Goal: Task Accomplishment & Management: Complete application form

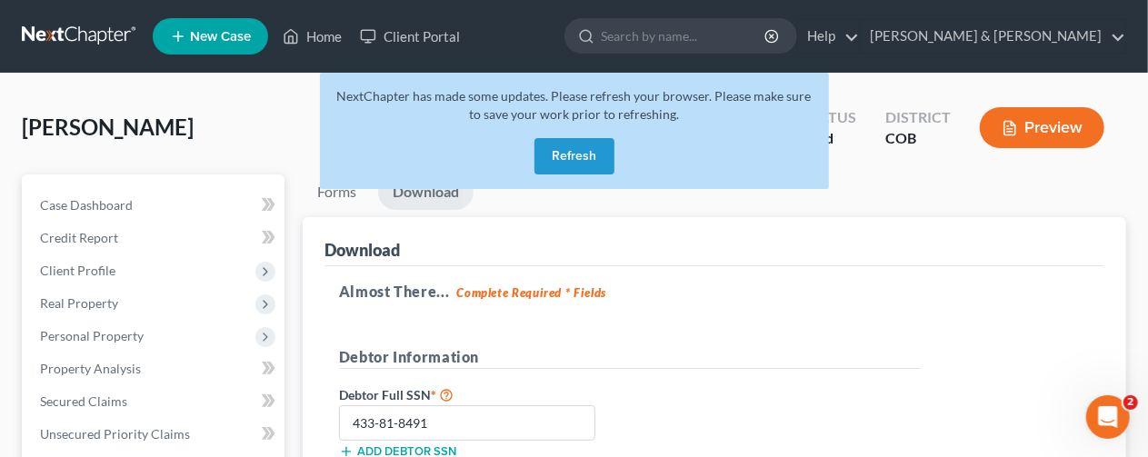
drag, startPoint x: 0, startPoint y: 0, endPoint x: 580, endPoint y: 148, distance: 598.4
click at [581, 148] on button "Refresh" at bounding box center [574, 156] width 80 height 36
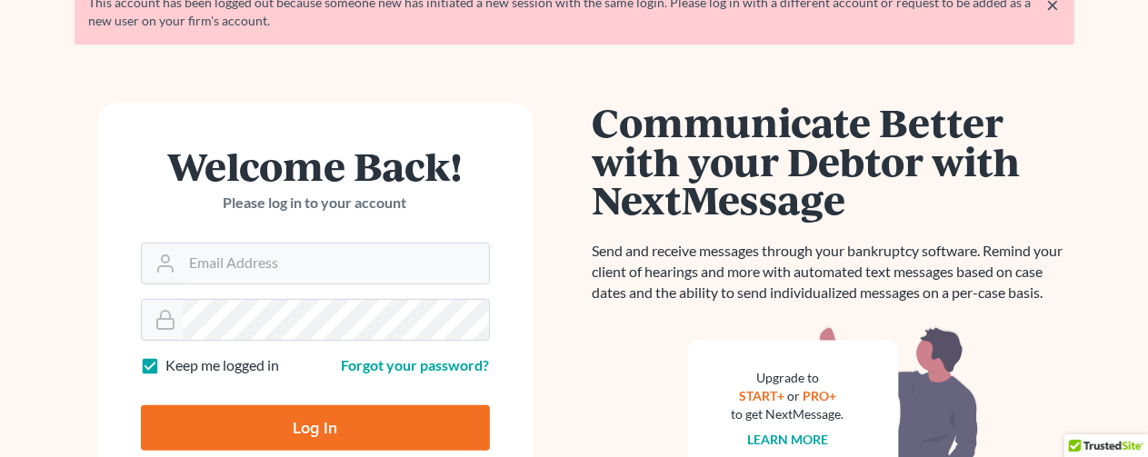
scroll to position [273, 0]
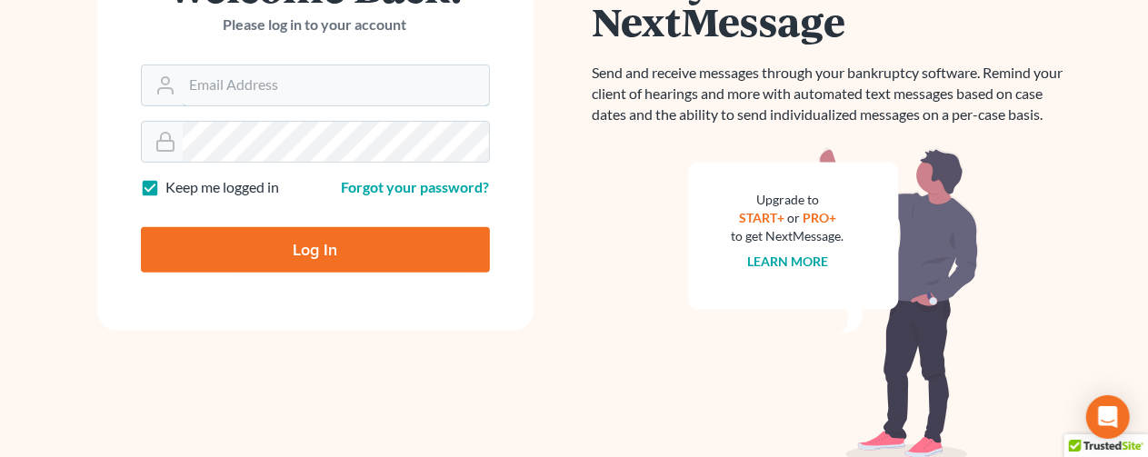
type input "[EMAIL_ADDRESS][DOMAIN_NAME]"
click at [304, 254] on input "Log In" at bounding box center [315, 249] width 349 height 45
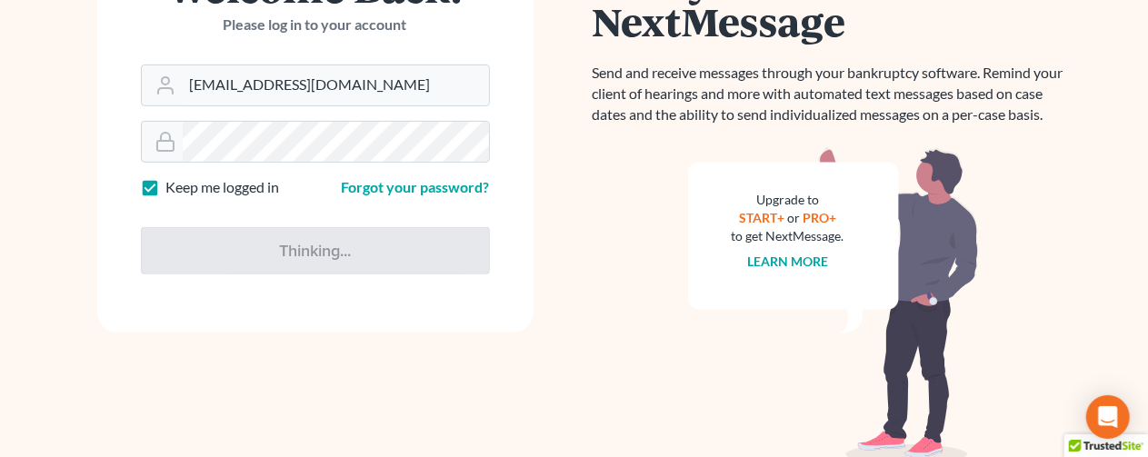
type input "Thinking..."
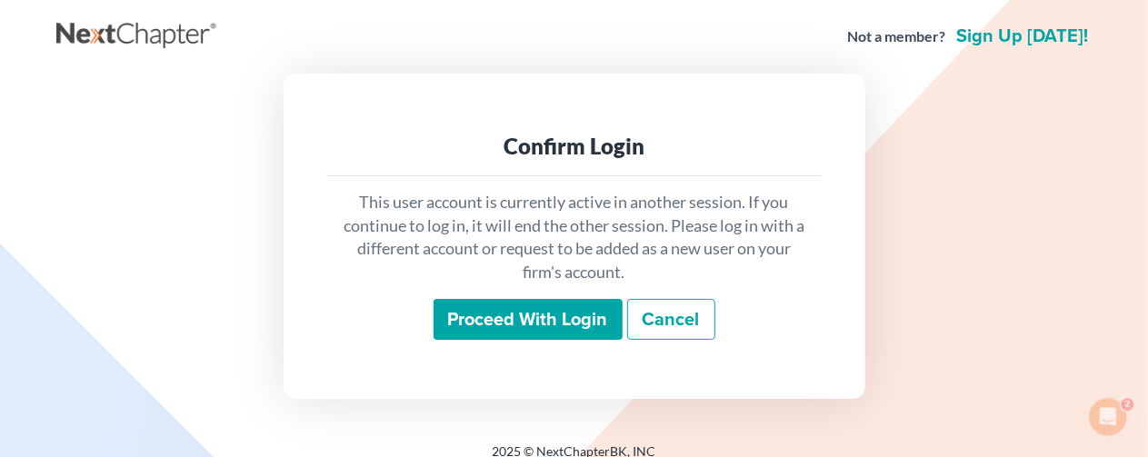
click at [596, 318] on input "Proceed with login" at bounding box center [527, 320] width 189 height 42
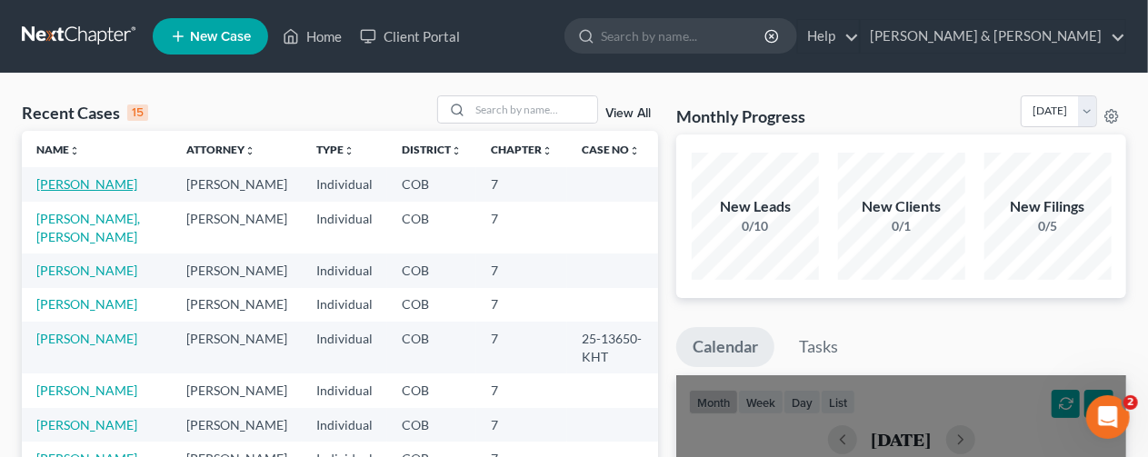
click at [92, 177] on link "[PERSON_NAME]" at bounding box center [86, 183] width 101 height 15
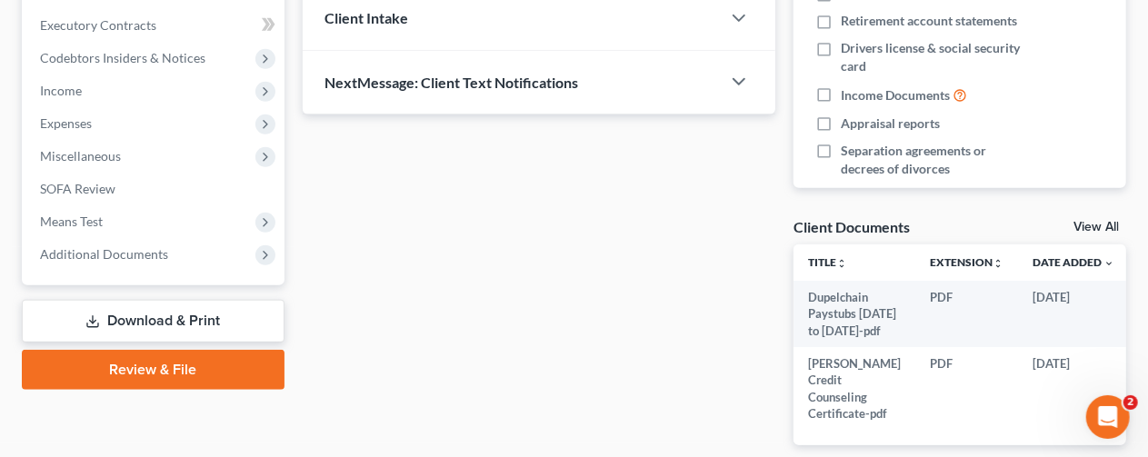
scroll to position [636, 0]
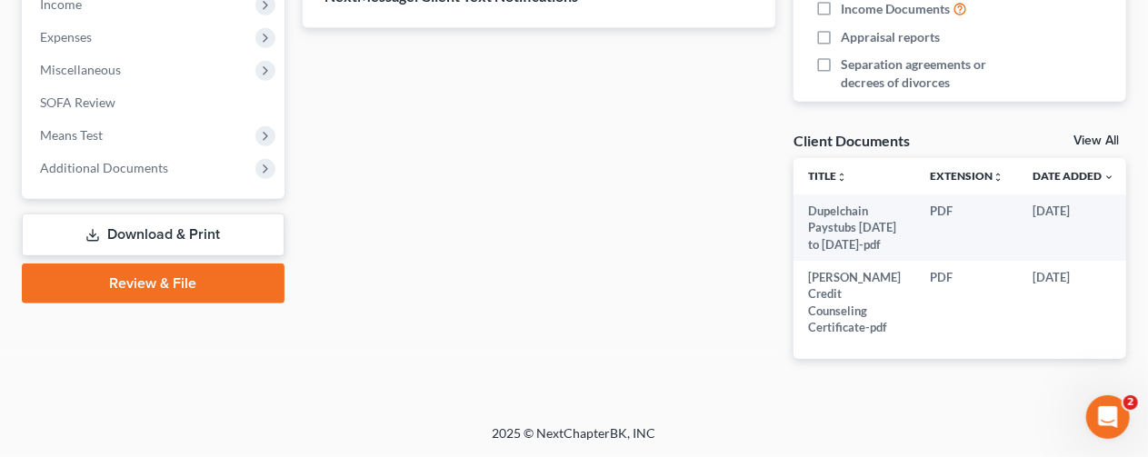
click at [123, 264] on link "Review & File" at bounding box center [153, 284] width 263 height 40
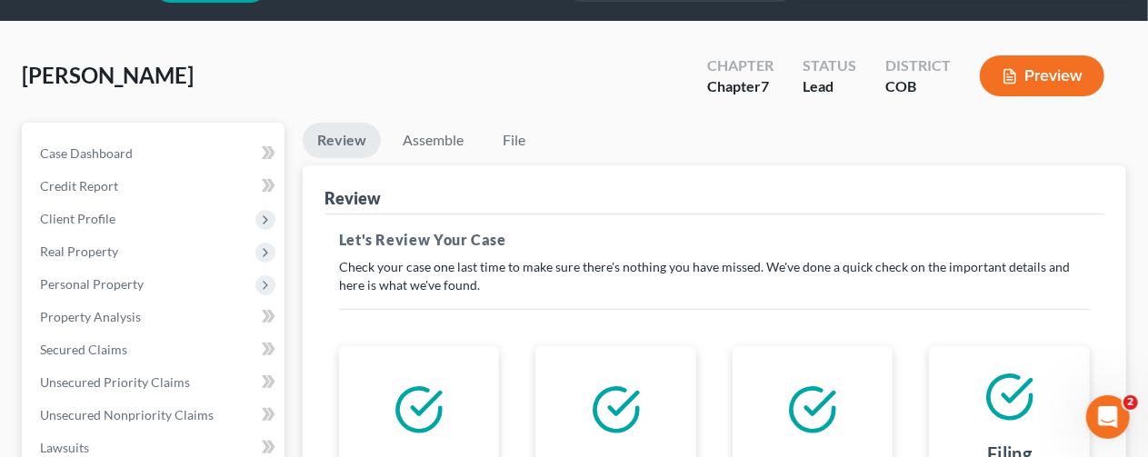
scroll to position [143, 0]
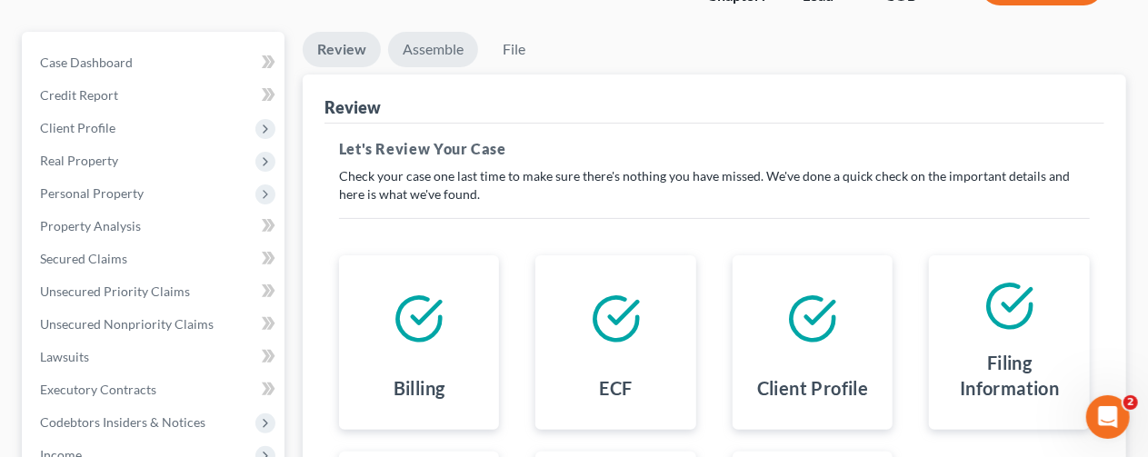
click at [431, 52] on link "Assemble" at bounding box center [433, 49] width 90 height 35
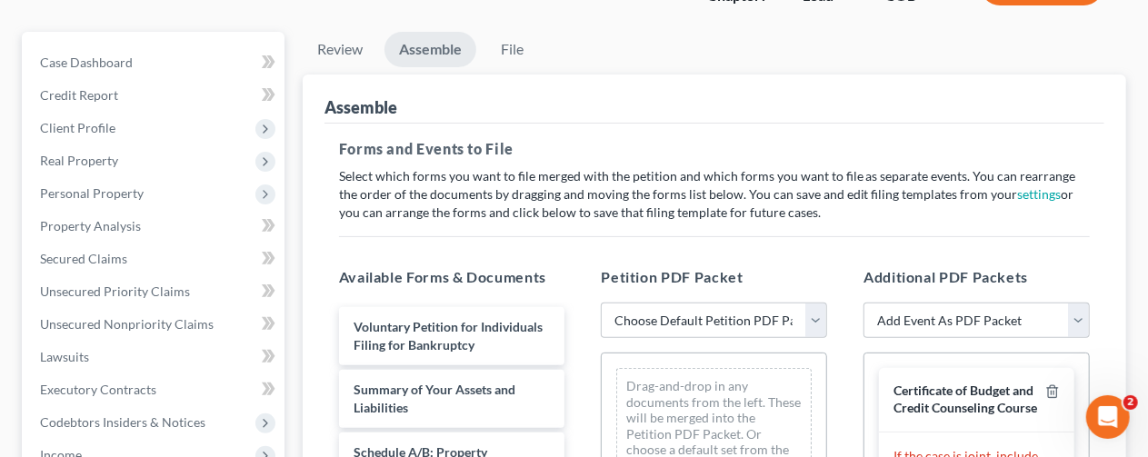
scroll to position [324, 0]
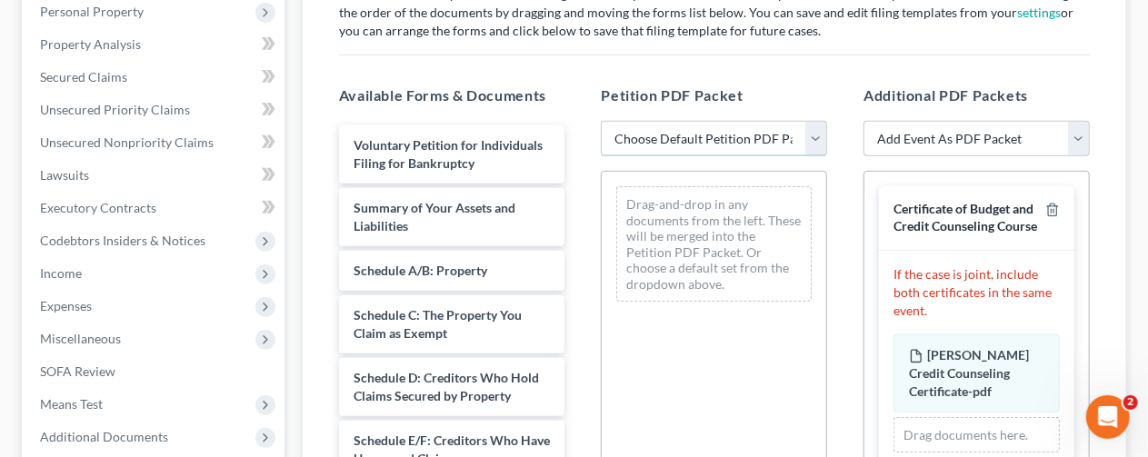
click at [816, 134] on select "Choose Default Petition PDF Packet Emergency Filing (Voluntary Petition and Cre…" at bounding box center [714, 139] width 226 height 36
select select "2"
click at [601, 121] on select "Choose Default Petition PDF Packet Emergency Filing (Voluntary Petition and Cre…" at bounding box center [714, 139] width 226 height 36
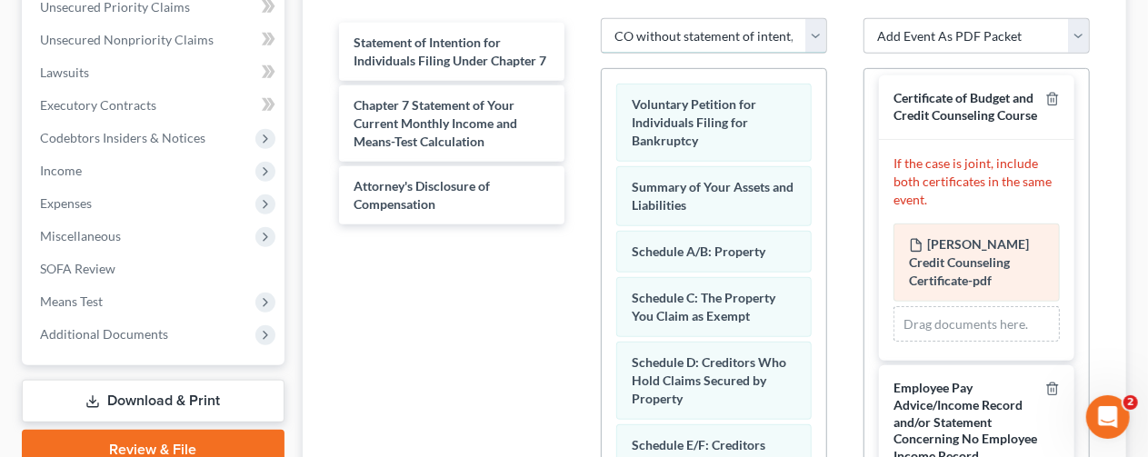
scroll to position [0, 0]
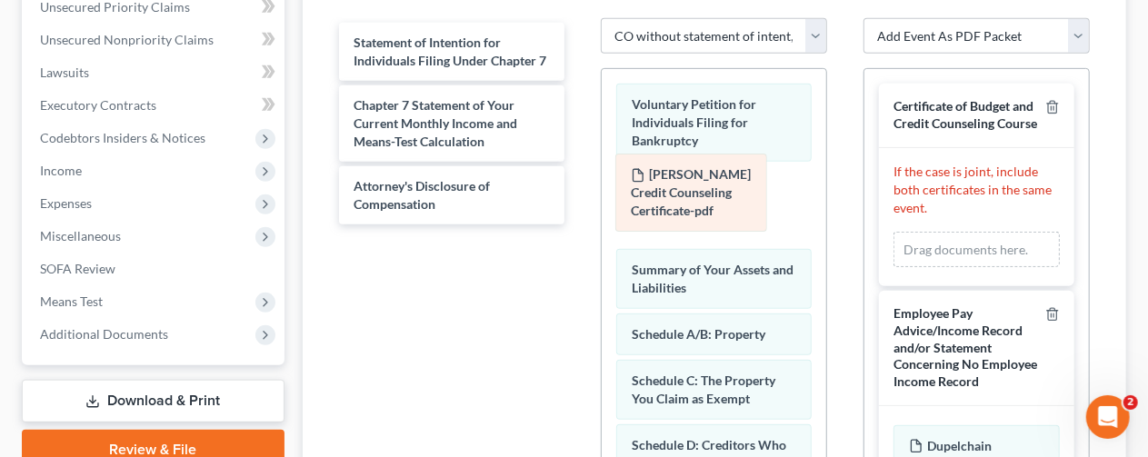
drag, startPoint x: 965, startPoint y: 280, endPoint x: 687, endPoint y: 187, distance: 293.1
click at [893, 232] on div "[PERSON_NAME] Credit Counseling Certificate-pdf Amended [PERSON_NAME] Credit Co…" at bounding box center [976, 250] width 166 height 36
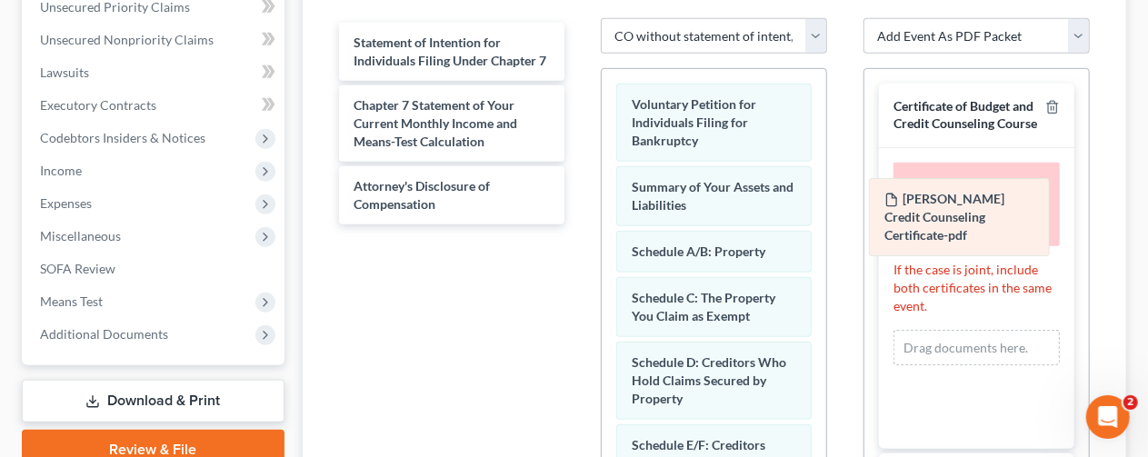
drag, startPoint x: 692, startPoint y: 188, endPoint x: 945, endPoint y: 203, distance: 253.0
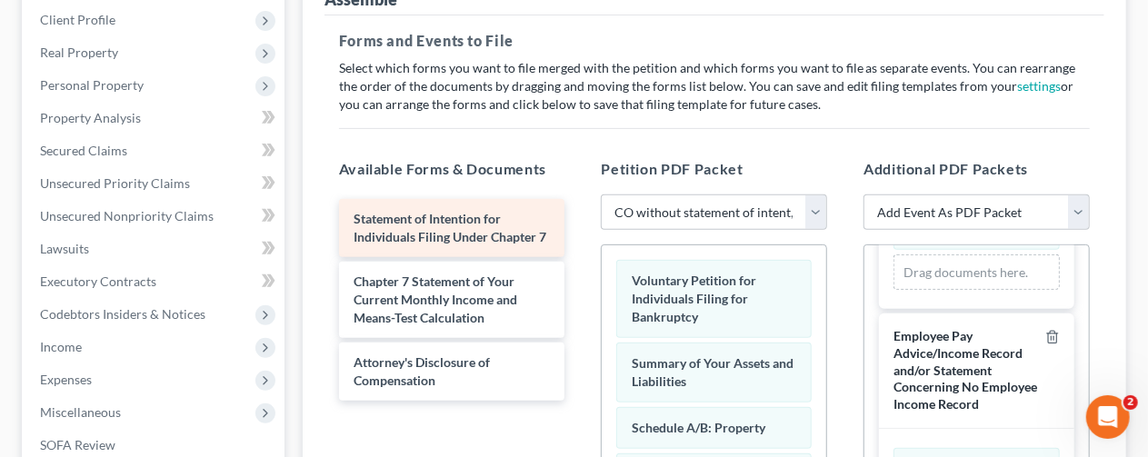
scroll to position [154, 0]
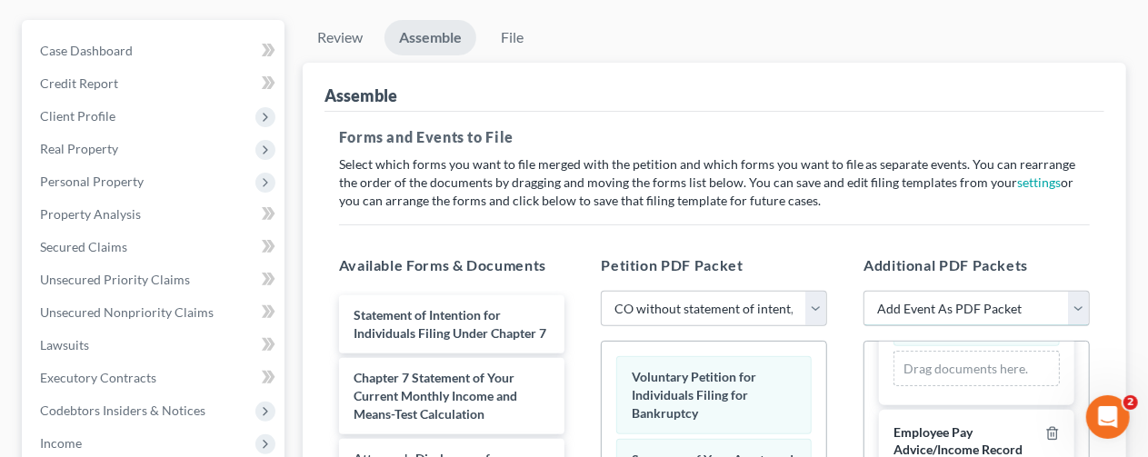
click at [1078, 304] on select "Add Event As PDF Packet 1009-1.1 Notice of Amendments Amended Voluntary Petitio…" at bounding box center [976, 309] width 226 height 36
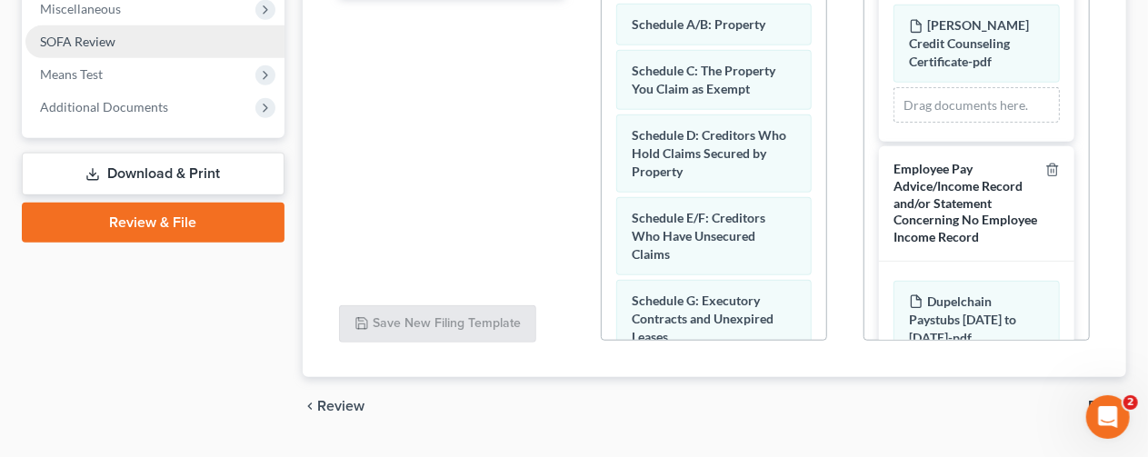
scroll to position [700, 0]
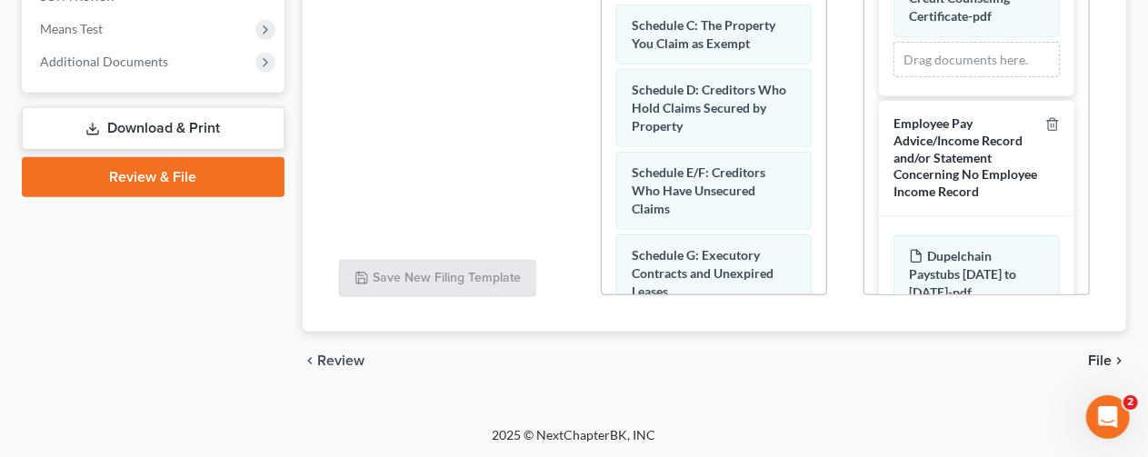
click at [131, 170] on link "Review & File" at bounding box center [153, 177] width 263 height 40
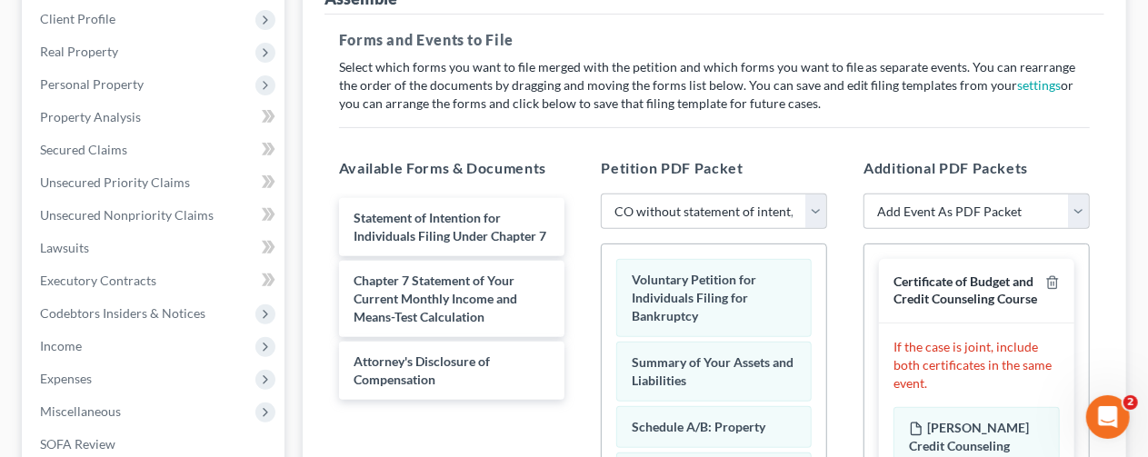
scroll to position [0, 0]
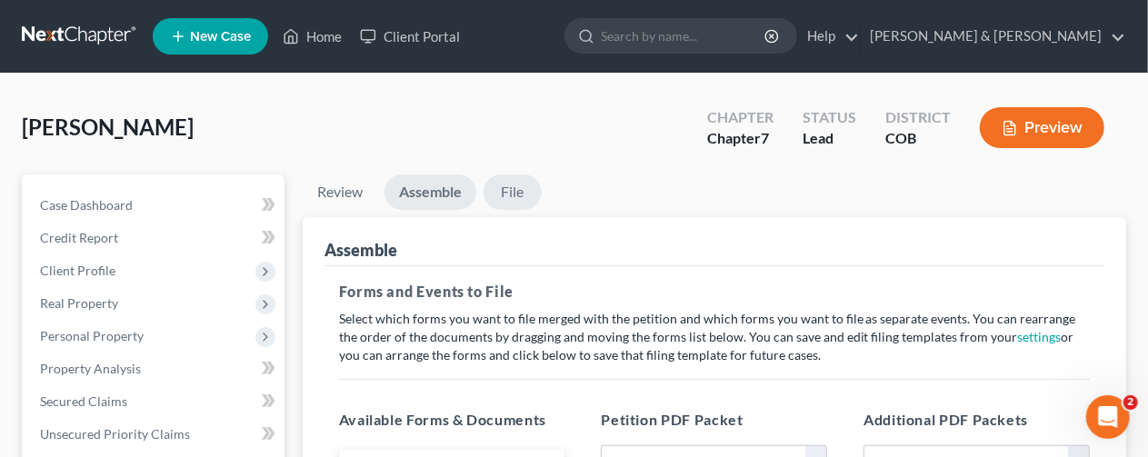
click at [514, 192] on link "File" at bounding box center [512, 191] width 58 height 35
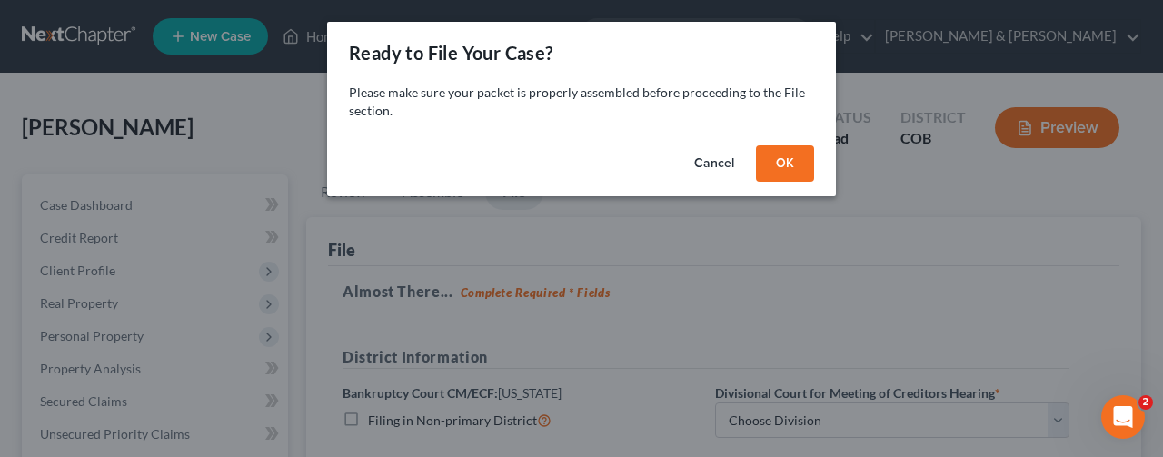
click at [791, 161] on button "OK" at bounding box center [785, 163] width 58 height 36
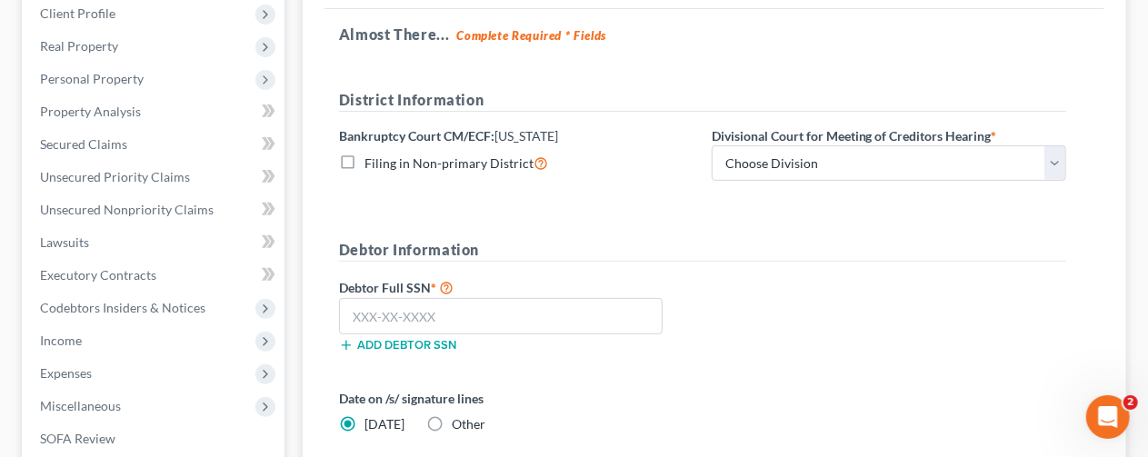
scroll to position [273, 0]
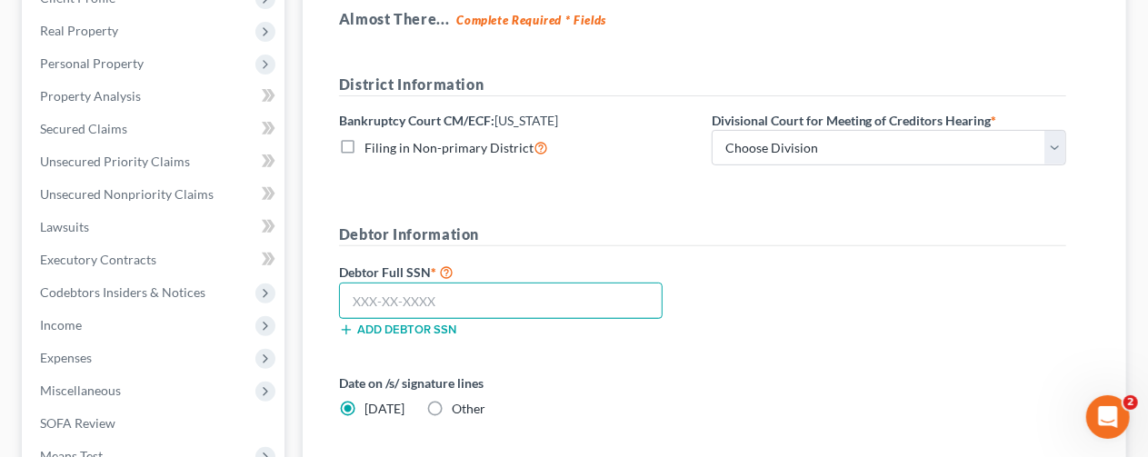
click at [353, 296] on input "text" at bounding box center [500, 301] width 323 height 36
paste input "433-81-8491"
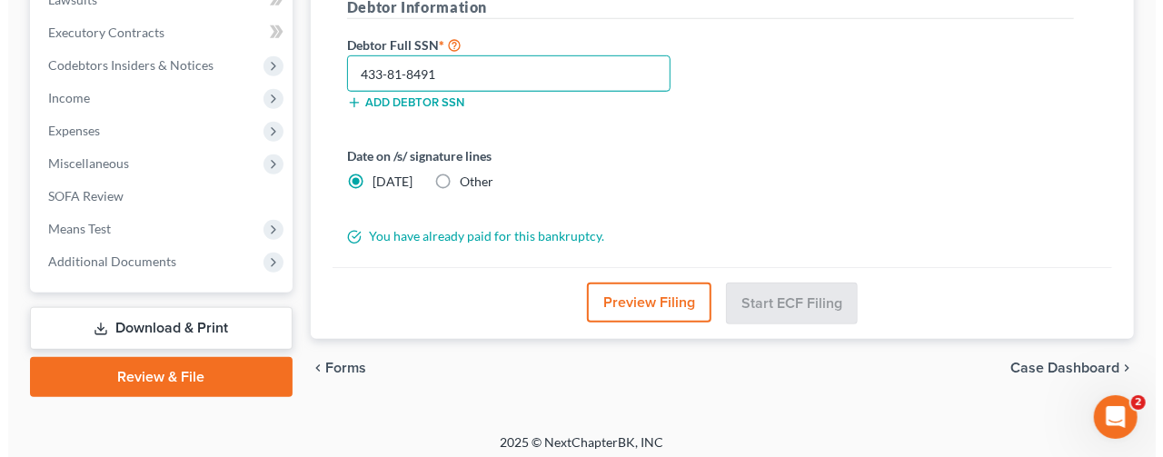
scroll to position [506, 0]
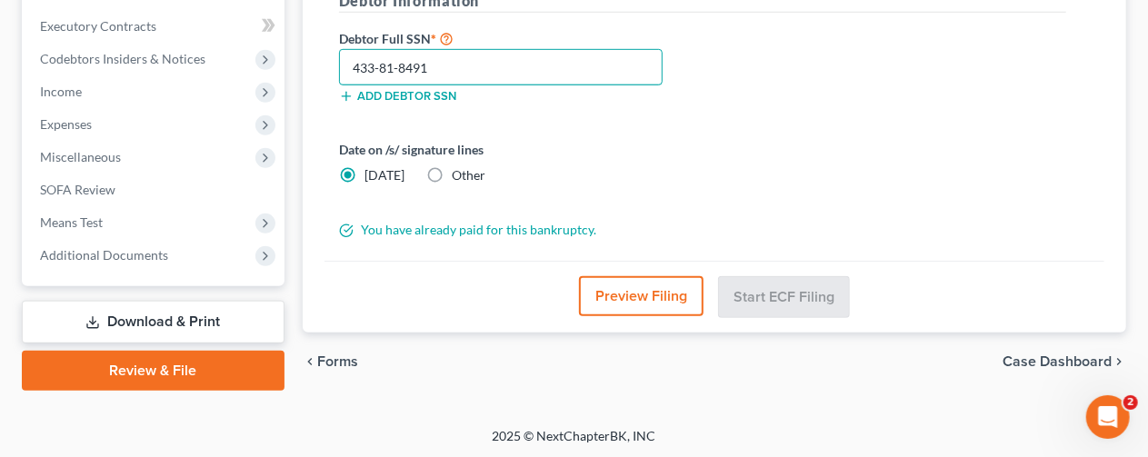
type input "433-81-8491"
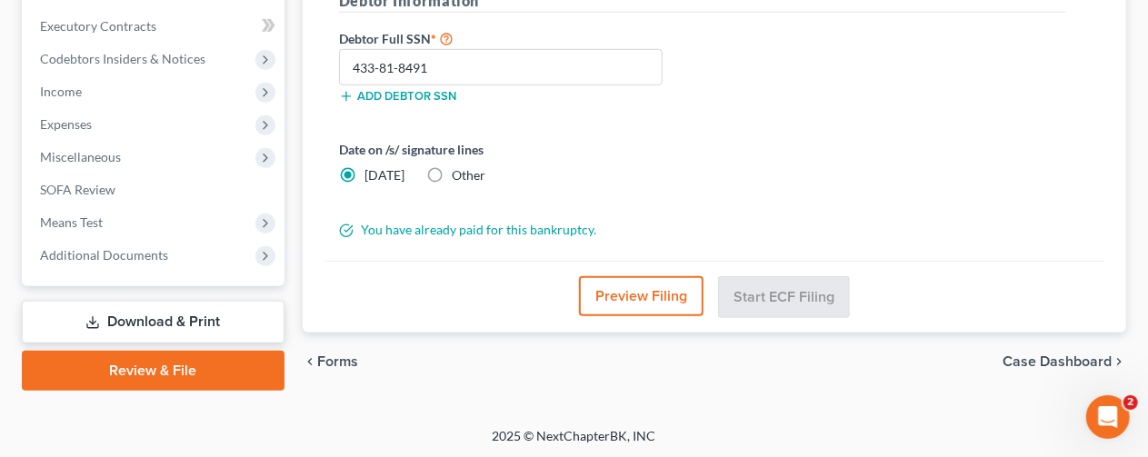
click at [629, 292] on button "Preview Filing" at bounding box center [641, 296] width 124 height 40
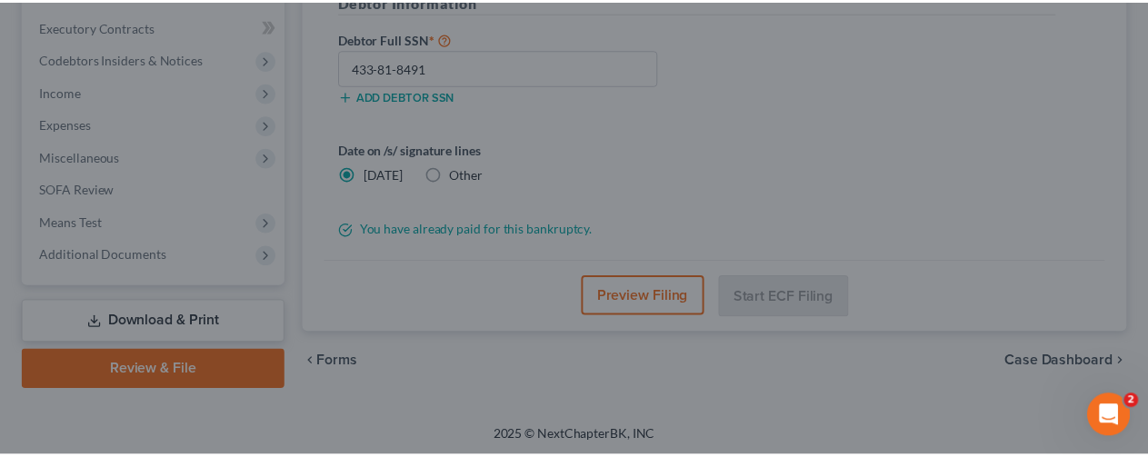
scroll to position [0, 0]
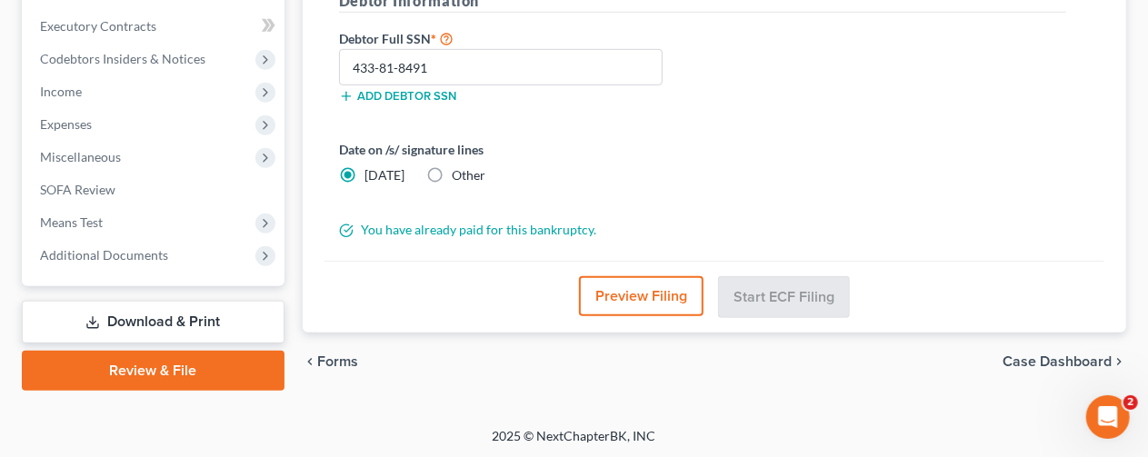
drag, startPoint x: 1152, startPoint y: 130, endPoint x: 1155, endPoint y: 185, distance: 55.5
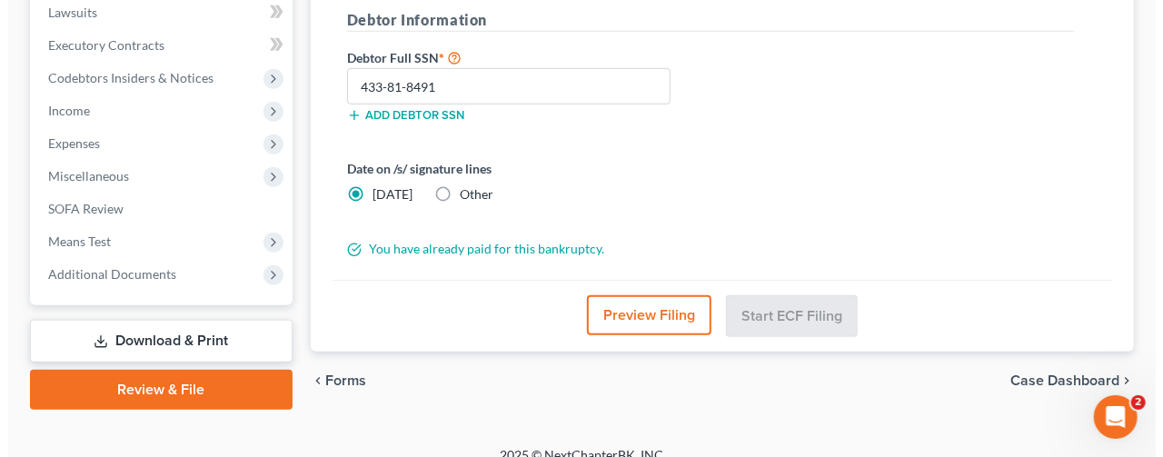
scroll to position [506, 0]
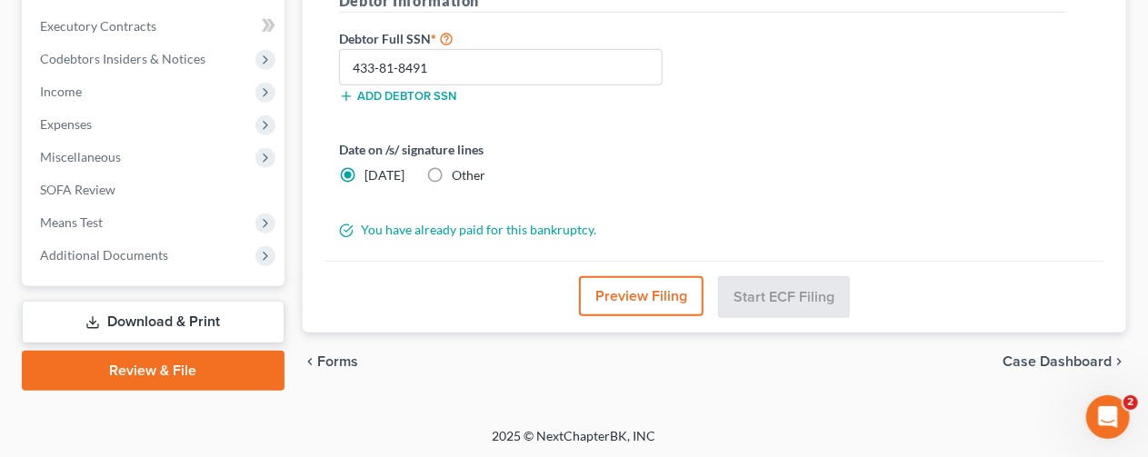
click at [652, 292] on button "Preview Filing" at bounding box center [641, 296] width 124 height 40
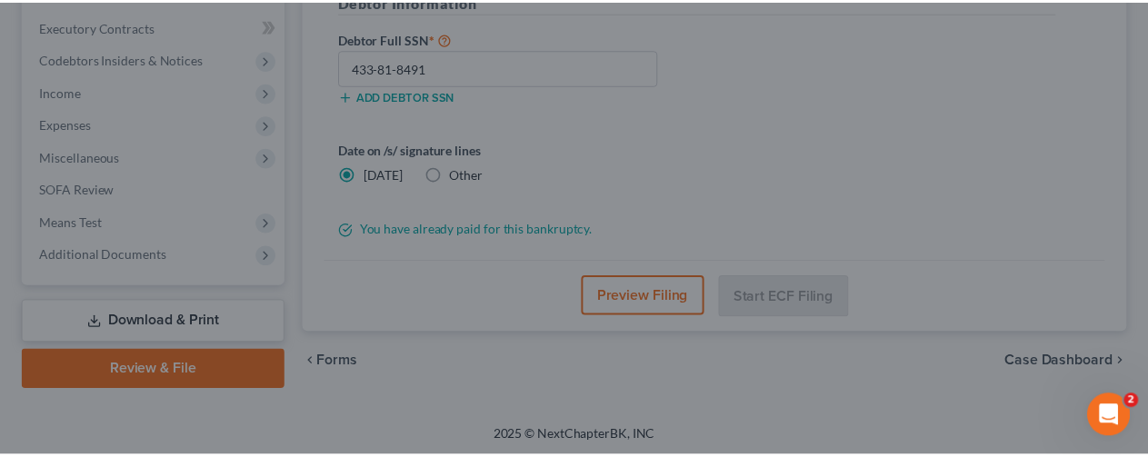
scroll to position [0, 0]
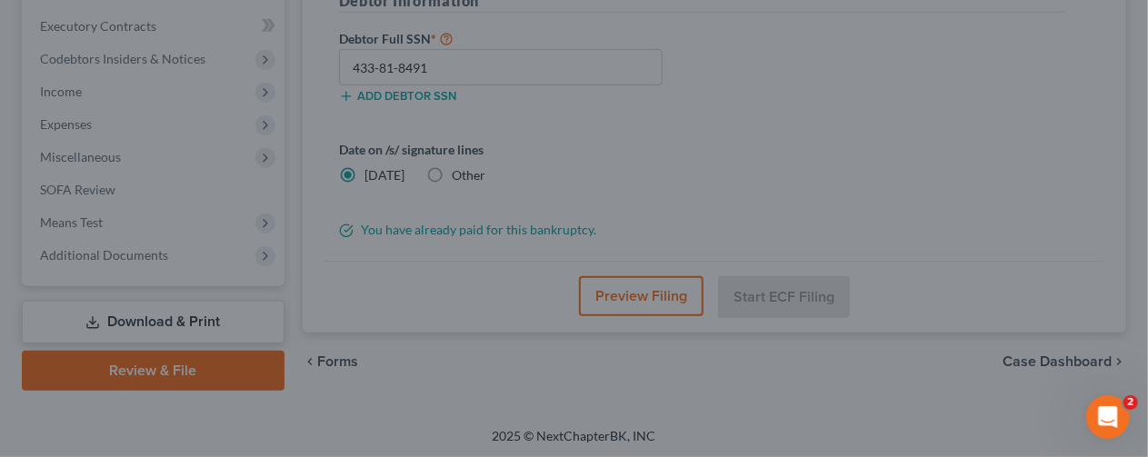
drag, startPoint x: 1153, startPoint y: 103, endPoint x: 1158, endPoint y: 147, distance: 44.8
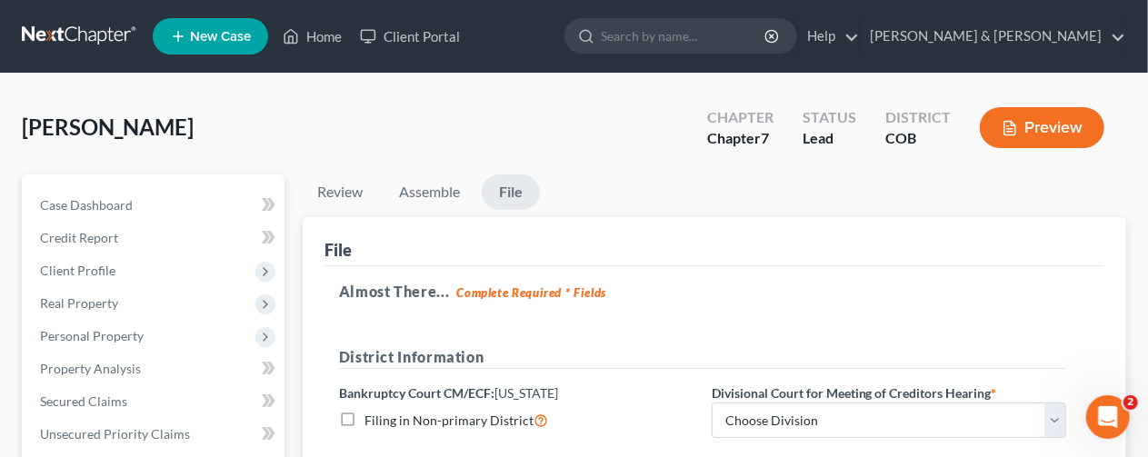
click at [516, 190] on link "File" at bounding box center [511, 191] width 58 height 35
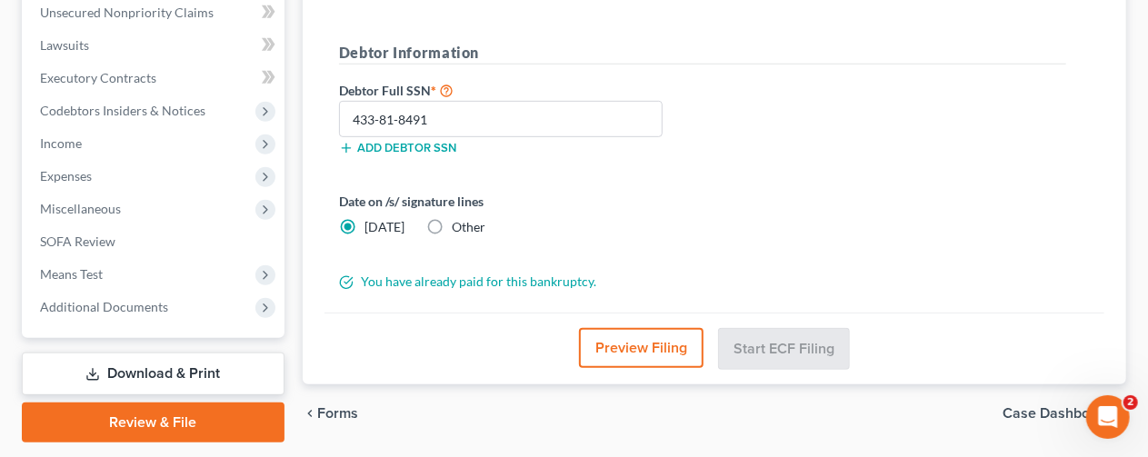
scroll to position [506, 0]
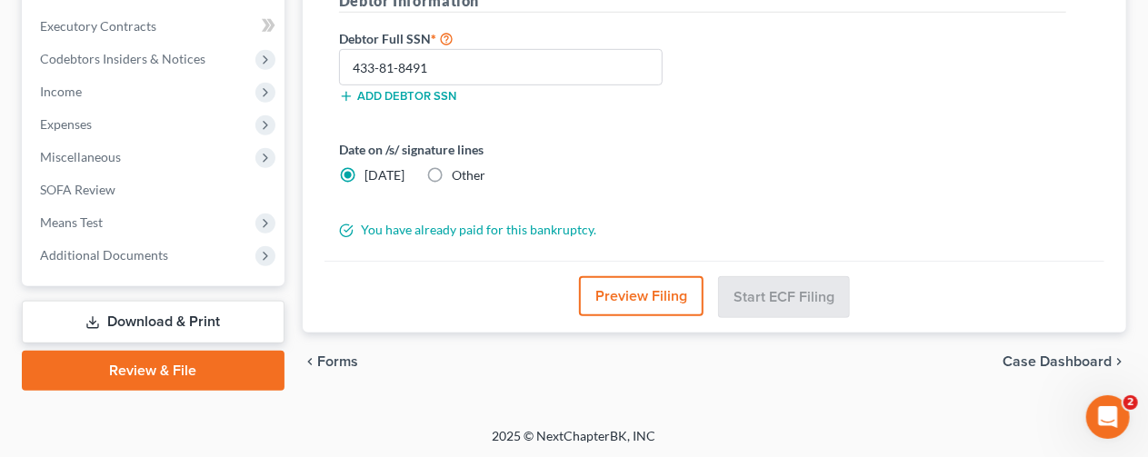
click at [168, 368] on link "Review & File" at bounding box center [153, 371] width 263 height 40
click at [138, 364] on link "Review & File" at bounding box center [153, 371] width 263 height 40
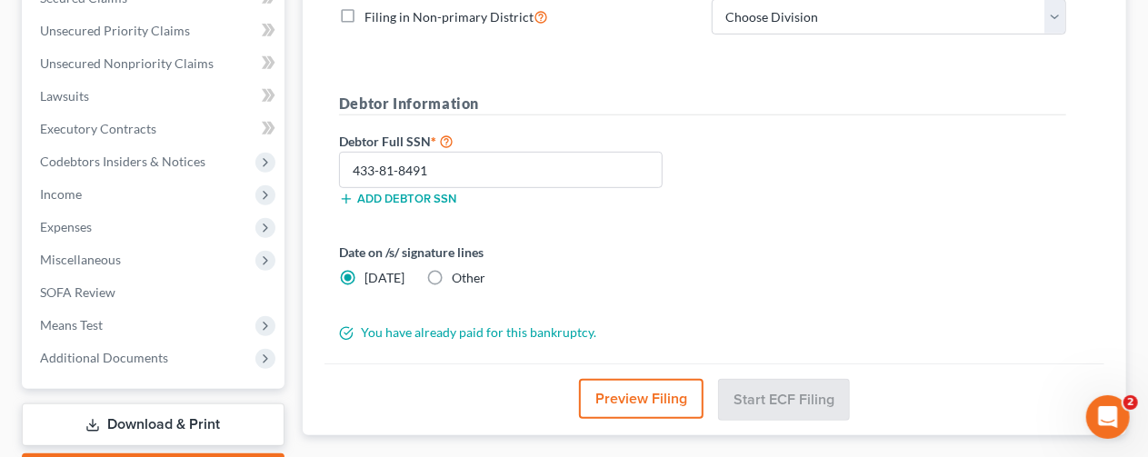
scroll to position [234, 0]
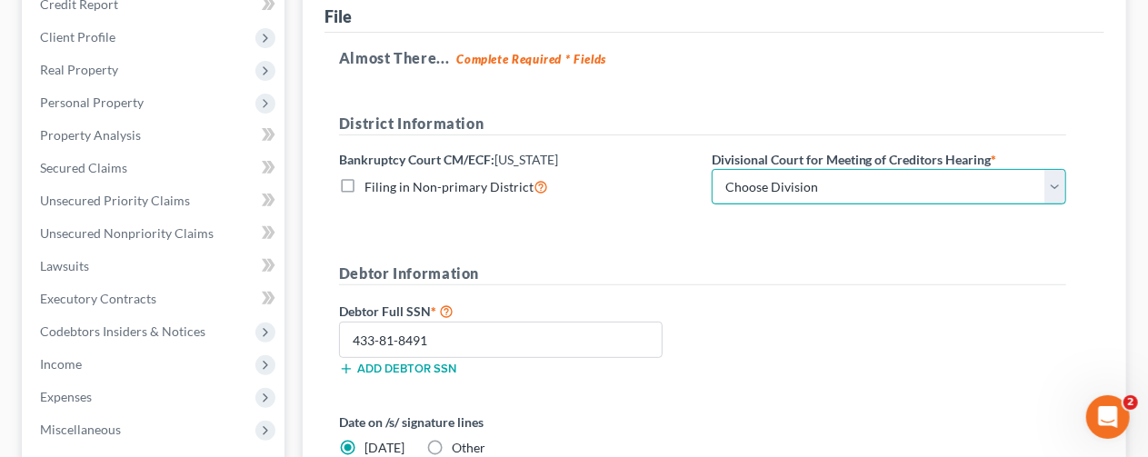
click at [789, 185] on select "Choose Division [GEOGRAPHIC_DATA]" at bounding box center [889, 187] width 354 height 36
select select "0"
click at [712, 169] on select "Choose Division [GEOGRAPHIC_DATA]" at bounding box center [889, 187] width 354 height 36
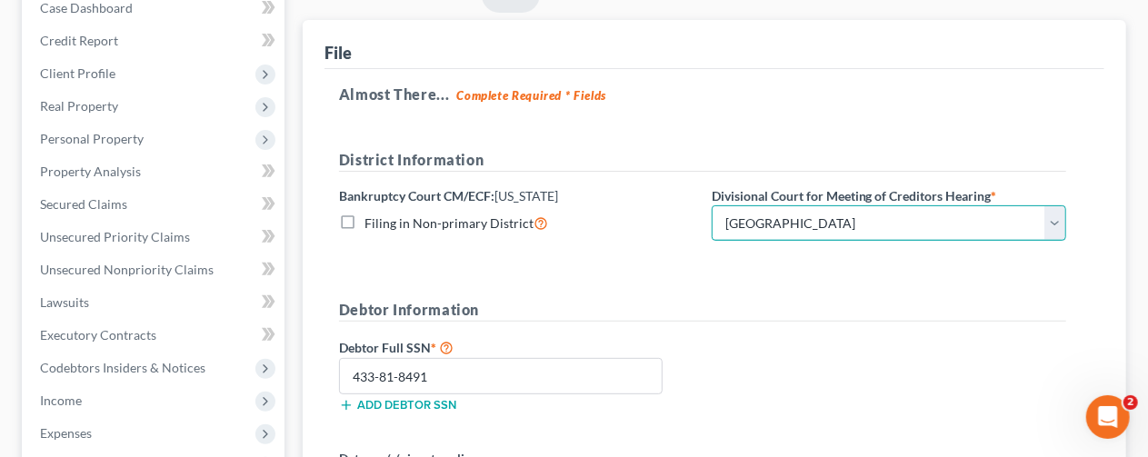
scroll to position [52, 0]
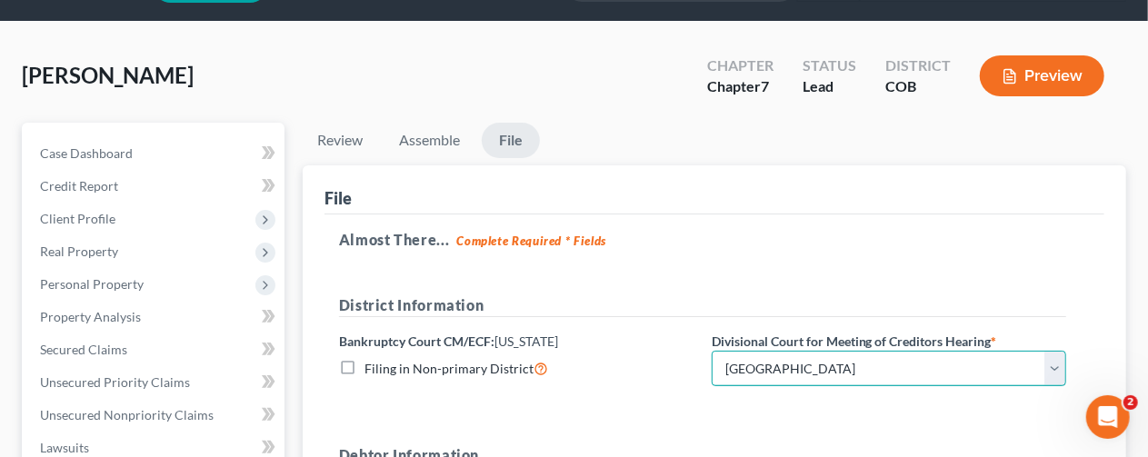
click at [1057, 366] on select "Choose Division [GEOGRAPHIC_DATA]" at bounding box center [889, 369] width 354 height 36
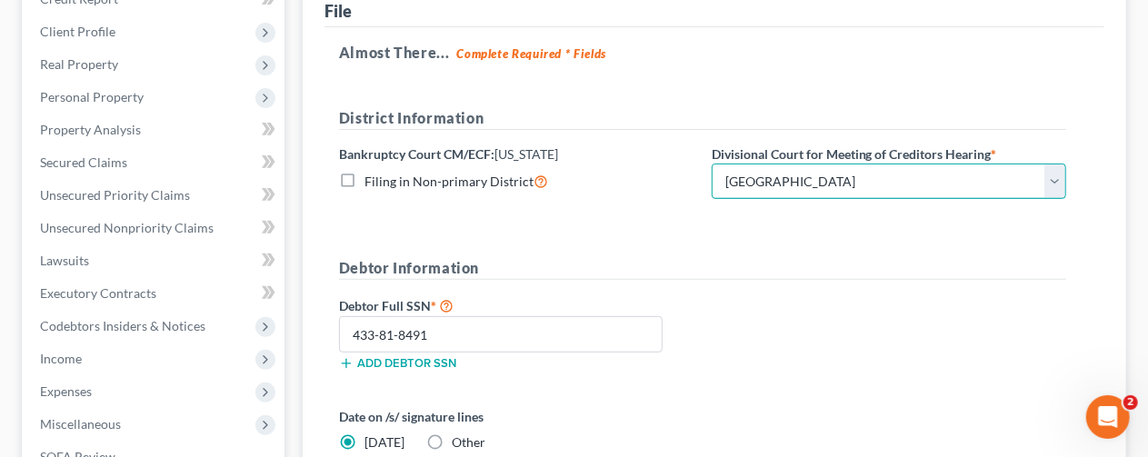
scroll to position [506, 0]
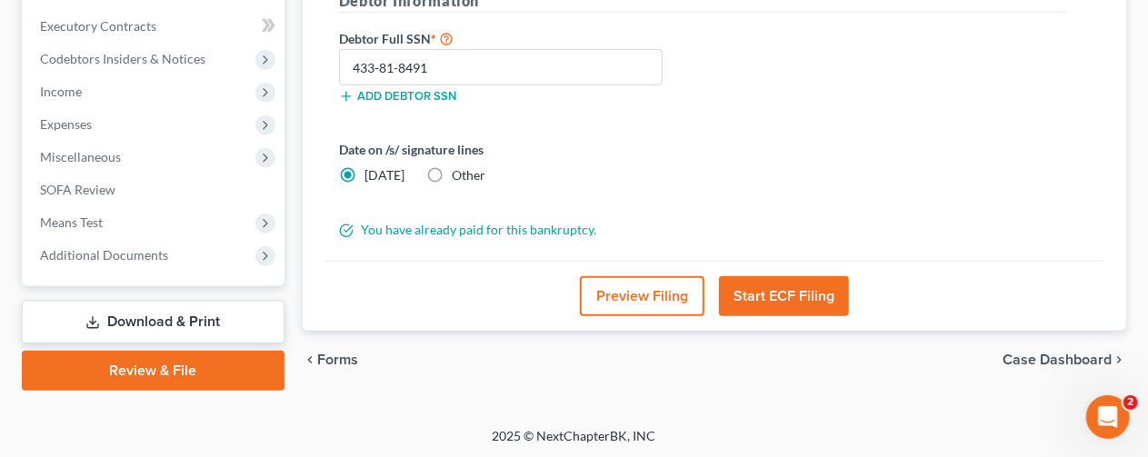
click at [770, 290] on button "Start ECF Filing" at bounding box center [784, 296] width 130 height 40
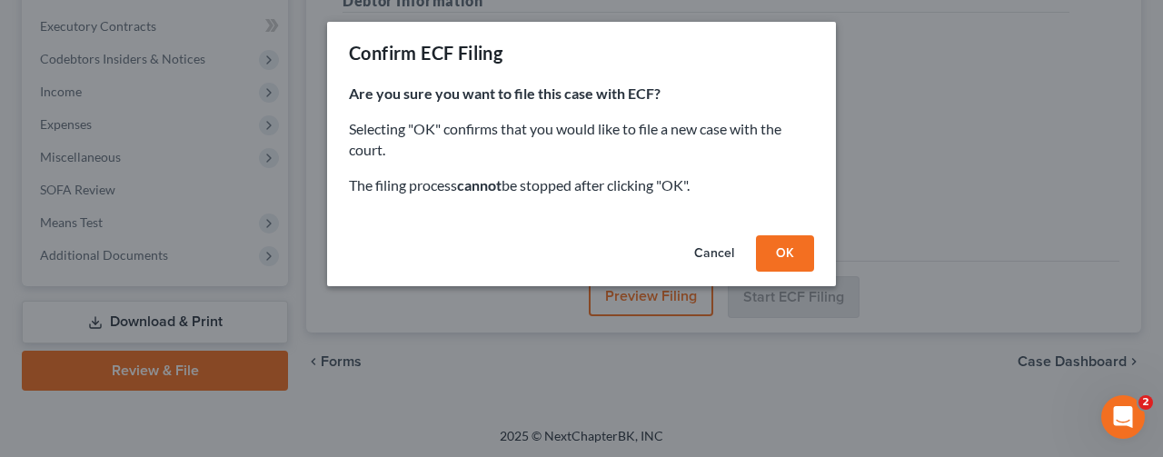
click at [781, 250] on button "OK" at bounding box center [785, 253] width 58 height 36
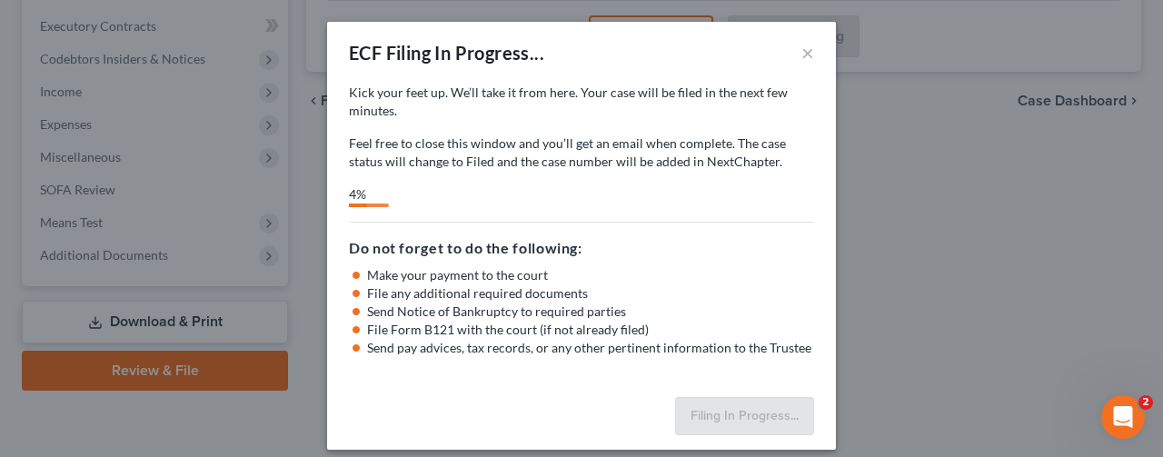
select select "0"
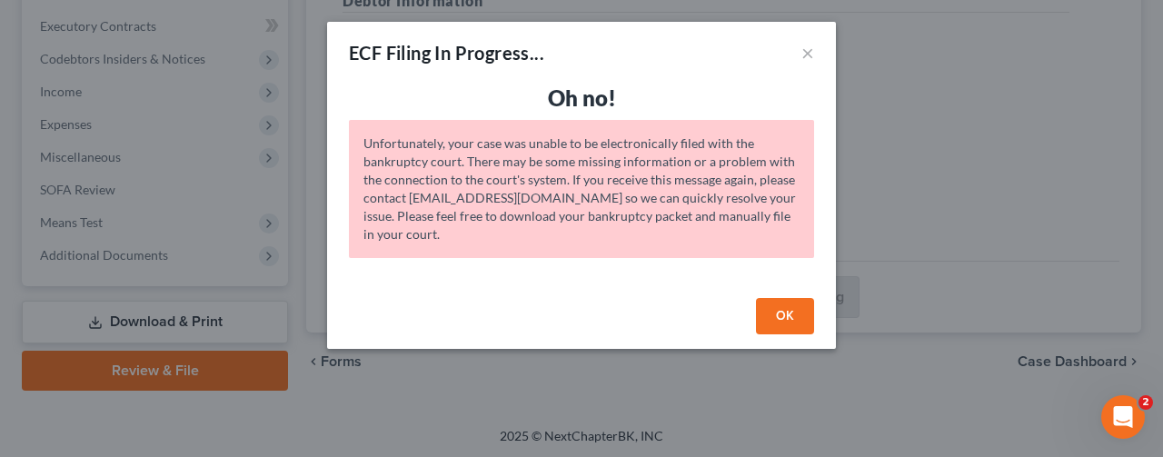
click at [782, 311] on button "OK" at bounding box center [785, 316] width 58 height 36
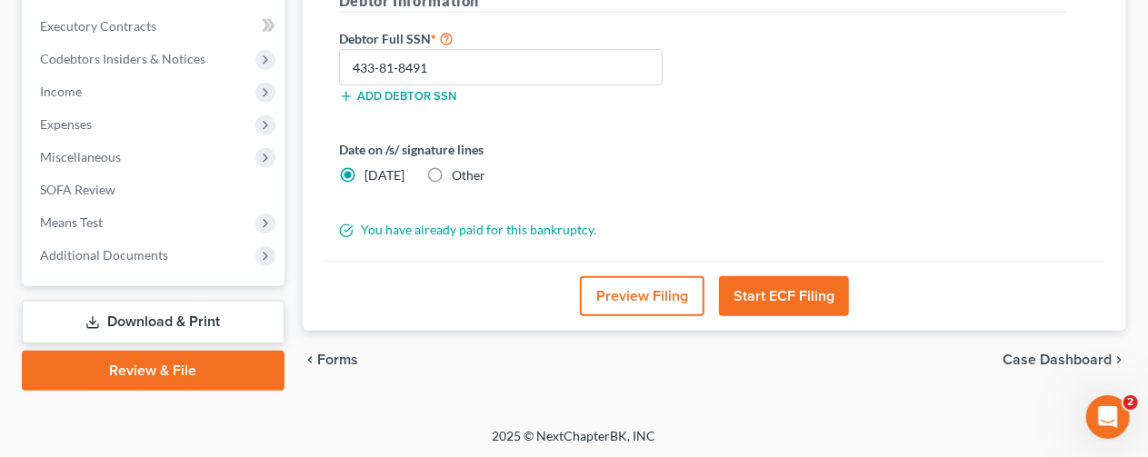
click at [781, 292] on button "Start ECF Filing" at bounding box center [784, 296] width 130 height 40
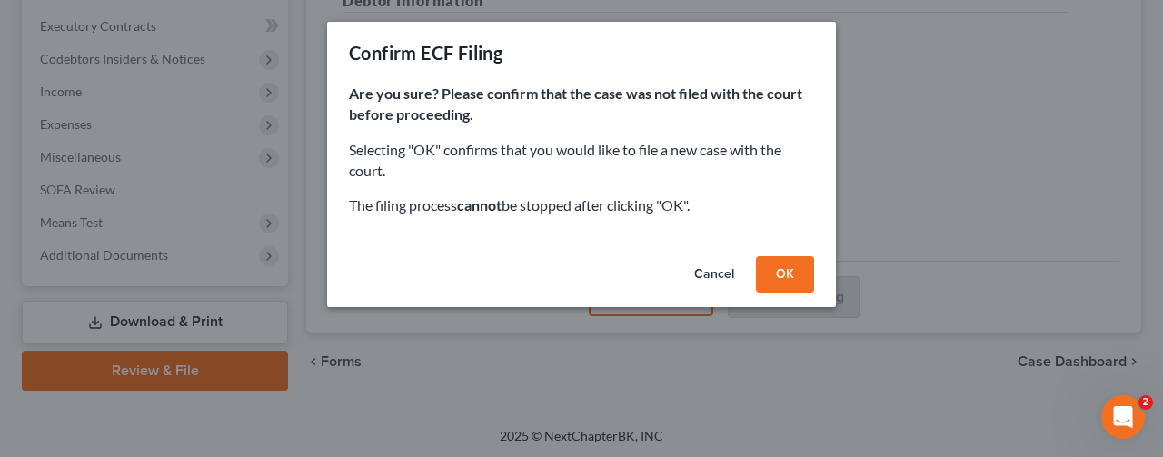
click at [791, 271] on button "OK" at bounding box center [785, 274] width 58 height 36
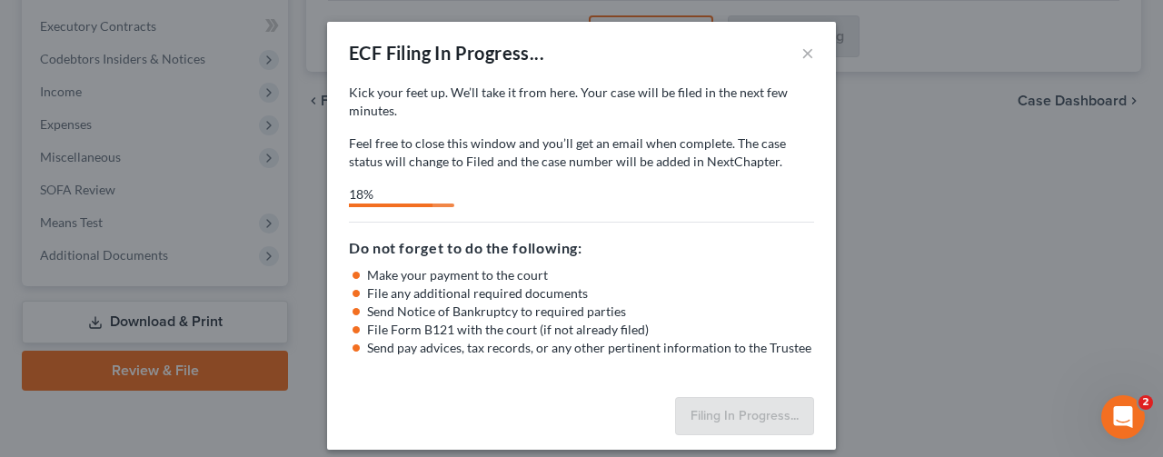
select select "0"
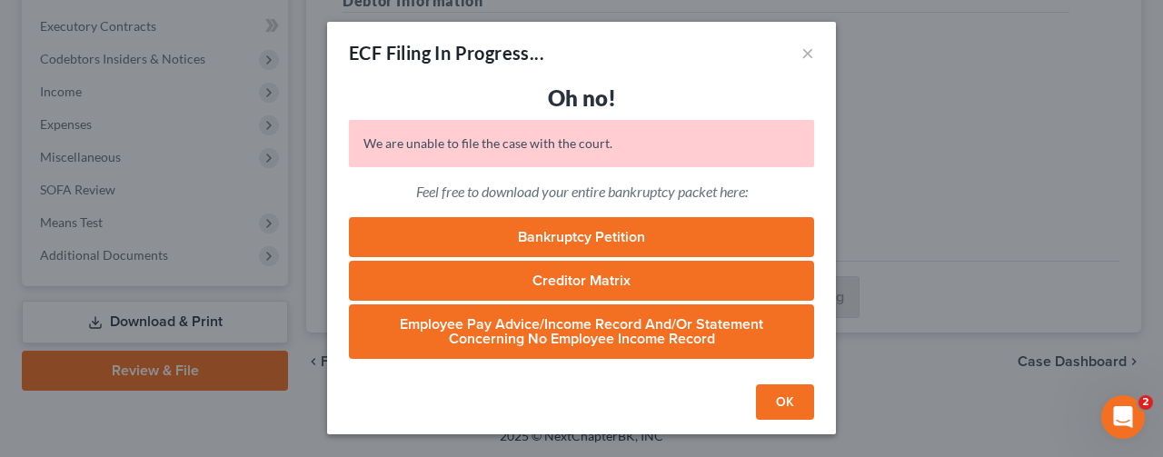
click at [795, 401] on button "OK" at bounding box center [785, 402] width 58 height 36
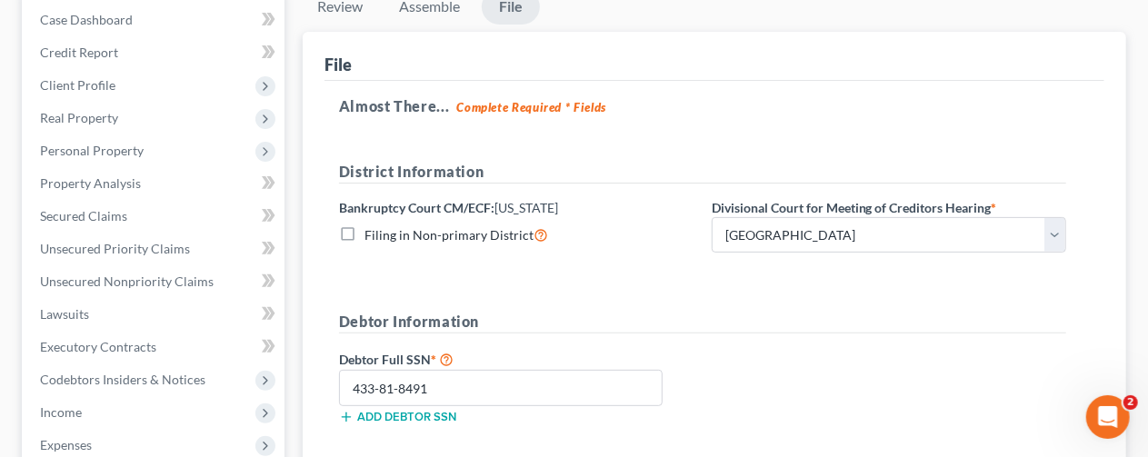
scroll to position [52, 0]
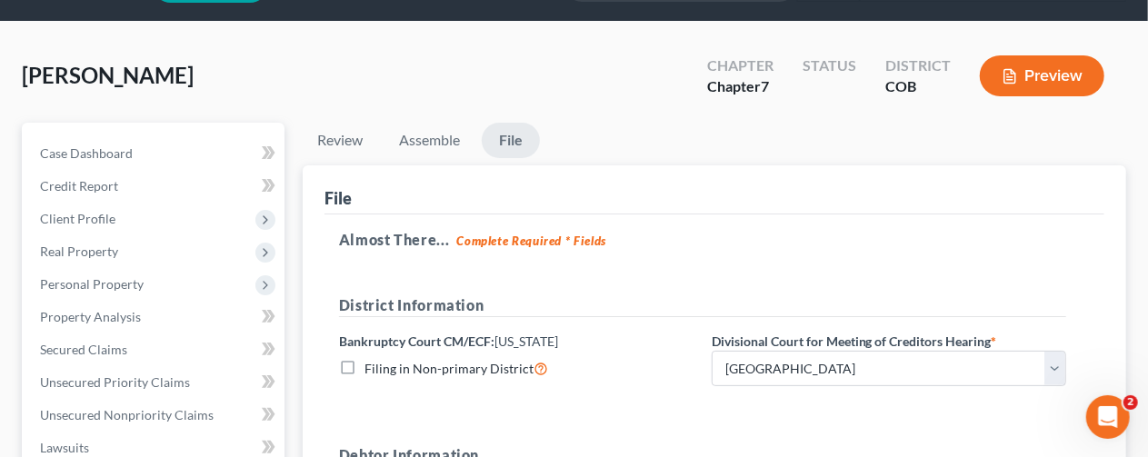
click at [513, 132] on link "File" at bounding box center [511, 140] width 58 height 35
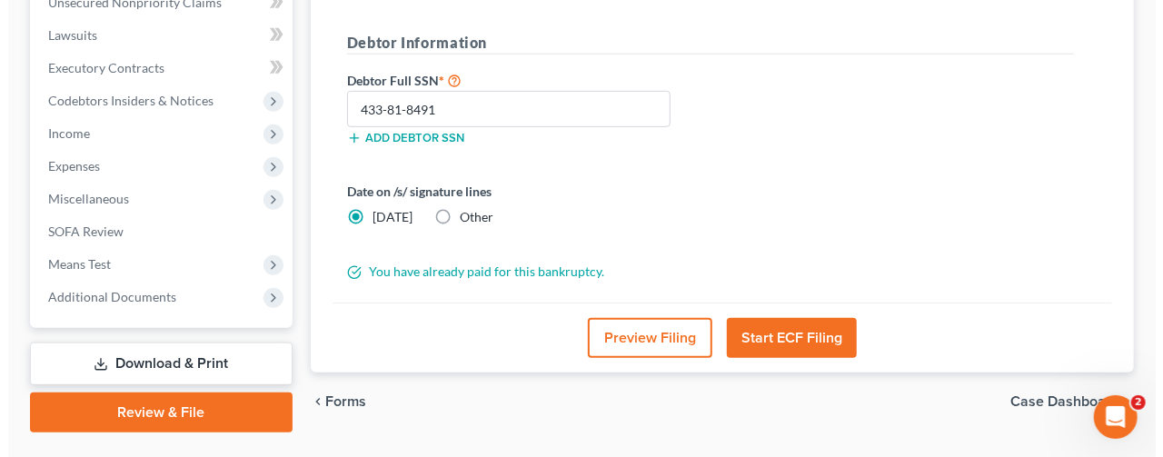
scroll to position [506, 0]
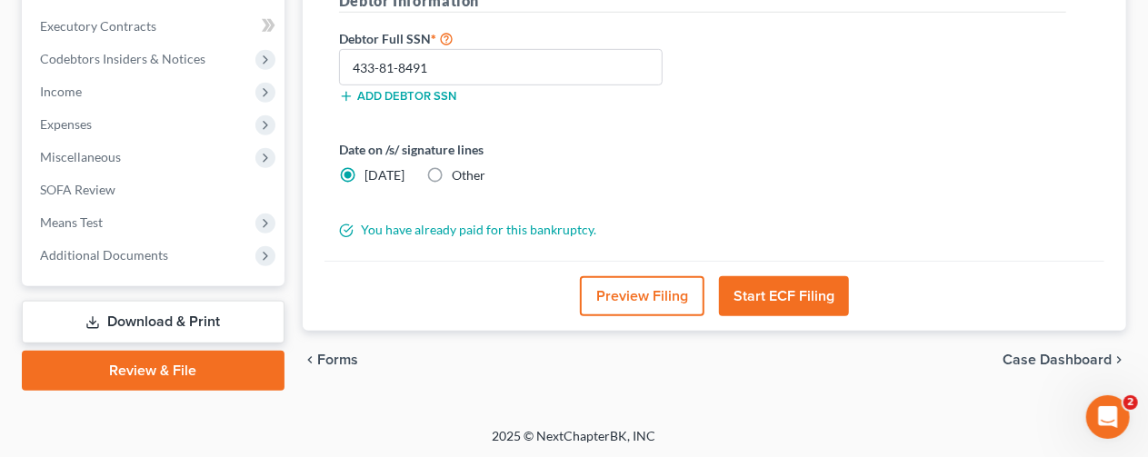
click at [771, 290] on button "Start ECF Filing" at bounding box center [784, 296] width 130 height 40
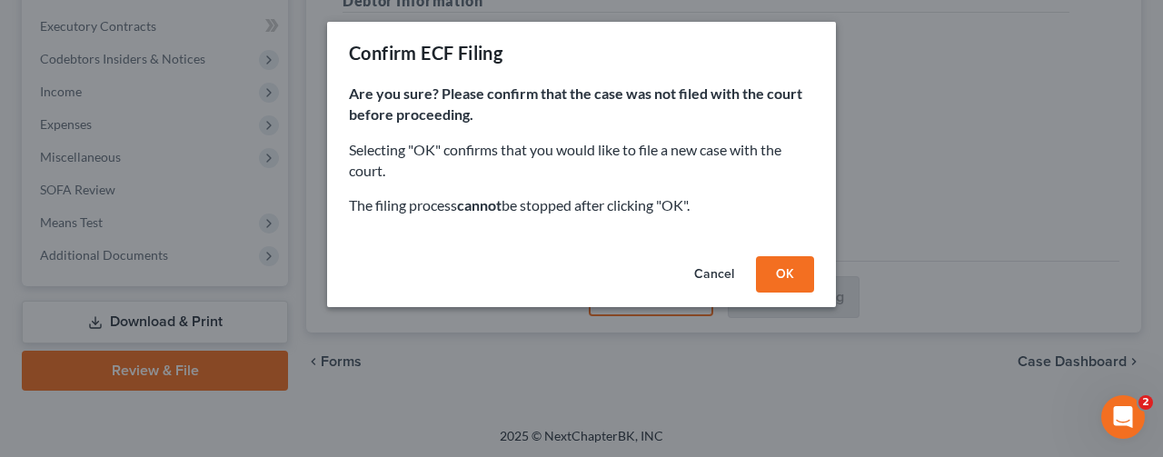
click at [791, 269] on button "OK" at bounding box center [785, 274] width 58 height 36
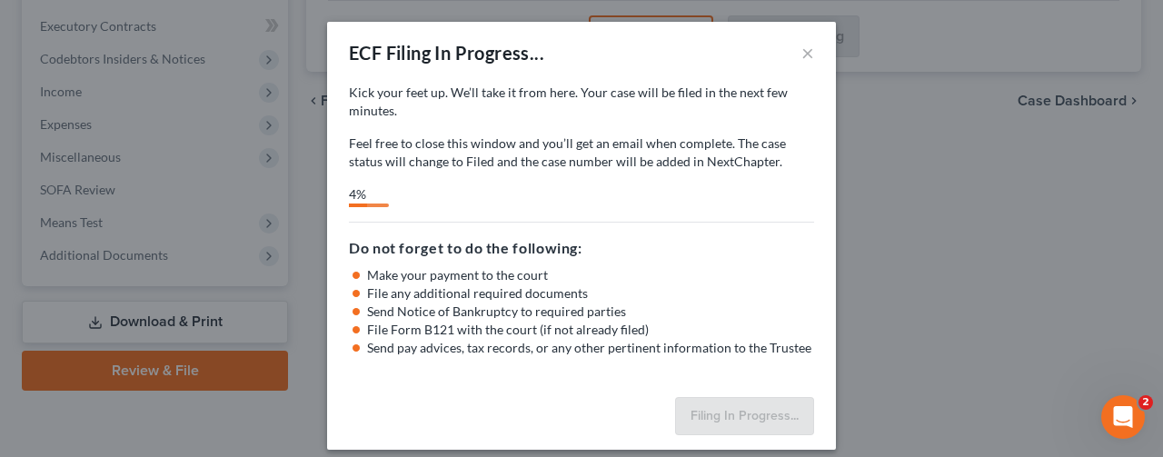
click at [1123, 414] on icon "Open Intercom Messenger" at bounding box center [1124, 418] width 30 height 30
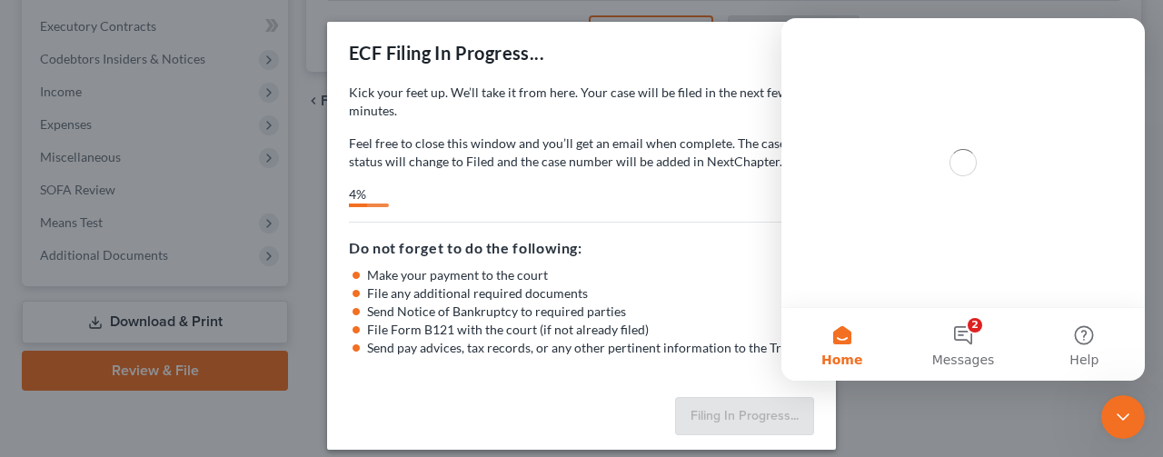
scroll to position [0, 0]
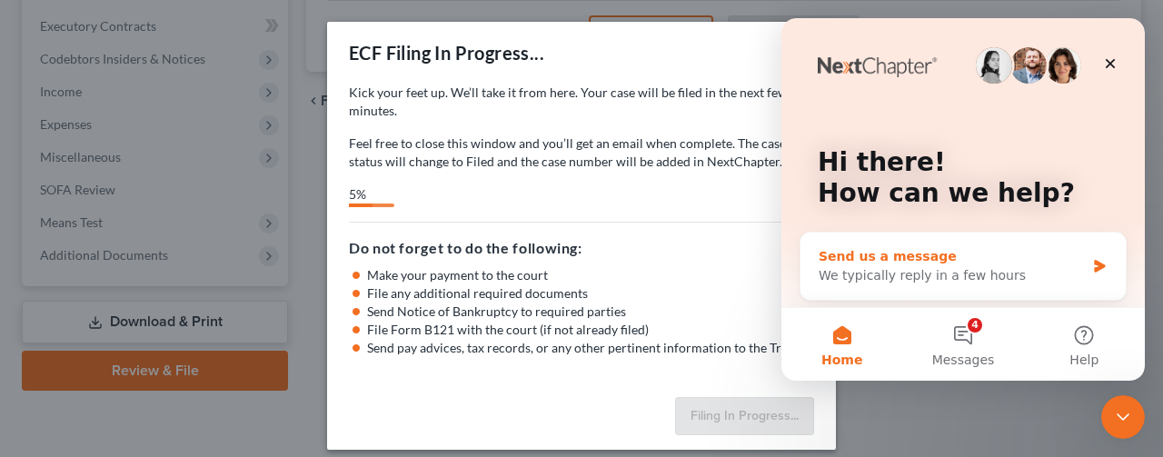
click at [1020, 257] on div "Send us a message" at bounding box center [952, 256] width 266 height 19
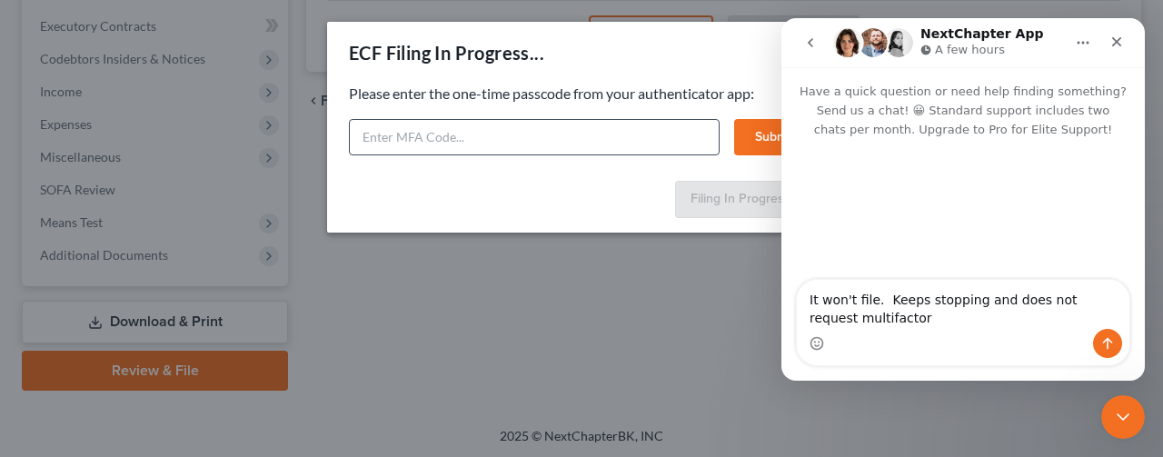
type textarea "It won't file. Keeps stopping and does not request multifactor"
click at [404, 135] on input "text" at bounding box center [534, 137] width 371 height 36
type input "262631"
click at [744, 136] on button "Submit" at bounding box center [774, 137] width 80 height 36
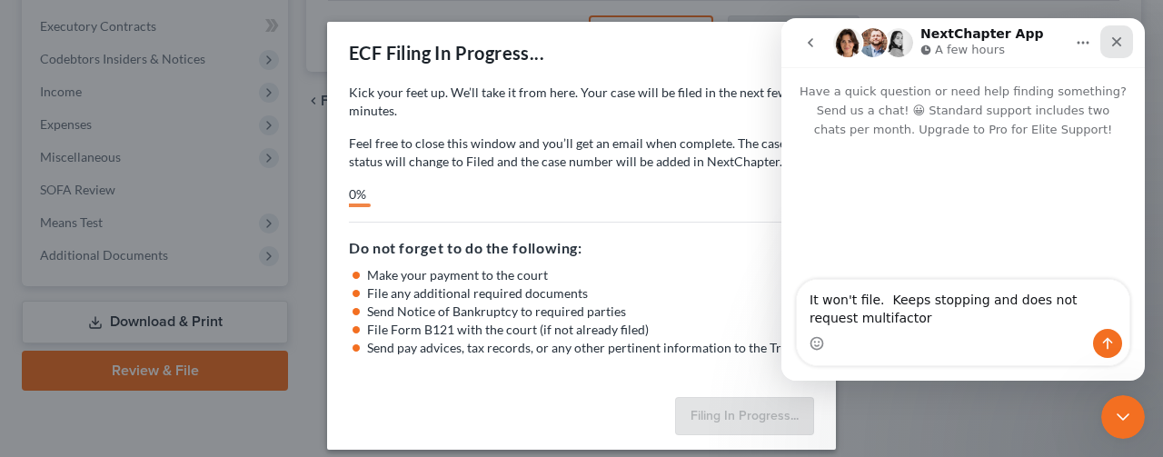
click at [1113, 37] on icon "Close" at bounding box center [1117, 42] width 15 height 15
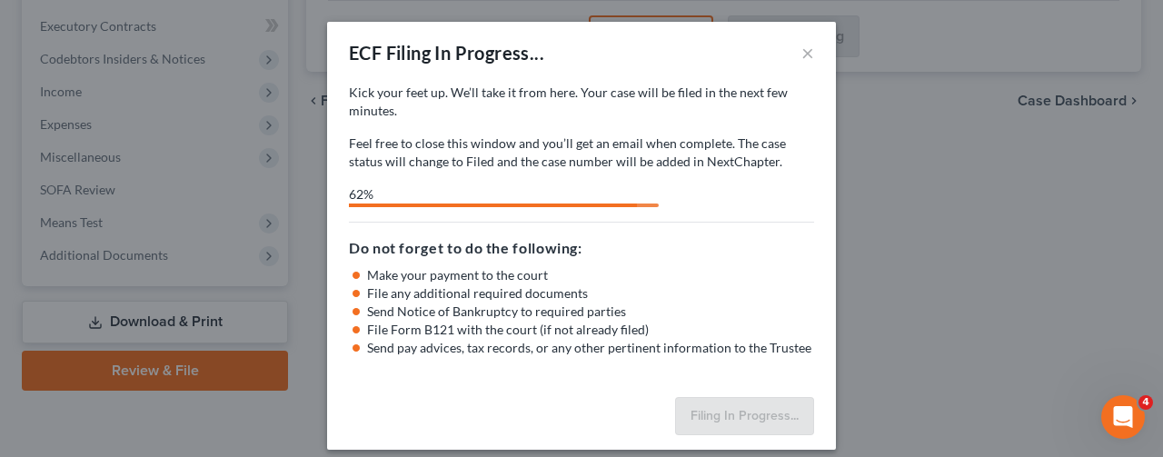
select select "0"
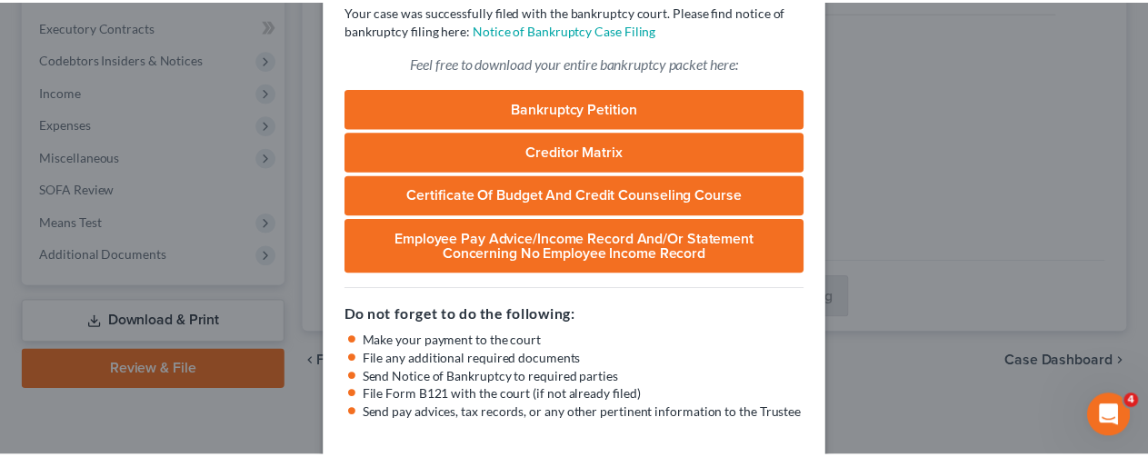
scroll to position [196, 0]
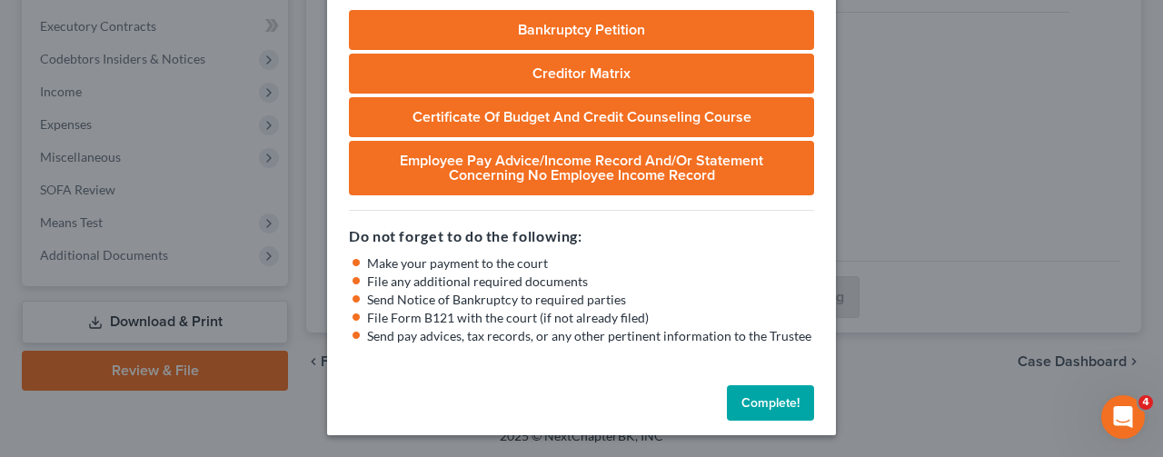
click at [752, 399] on button "Complete!" at bounding box center [770, 403] width 87 height 36
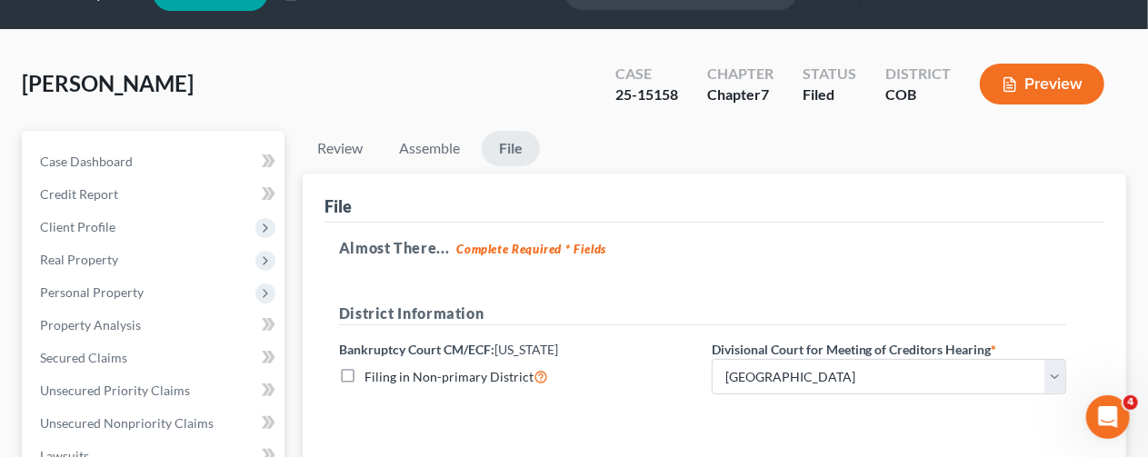
scroll to position [0, 0]
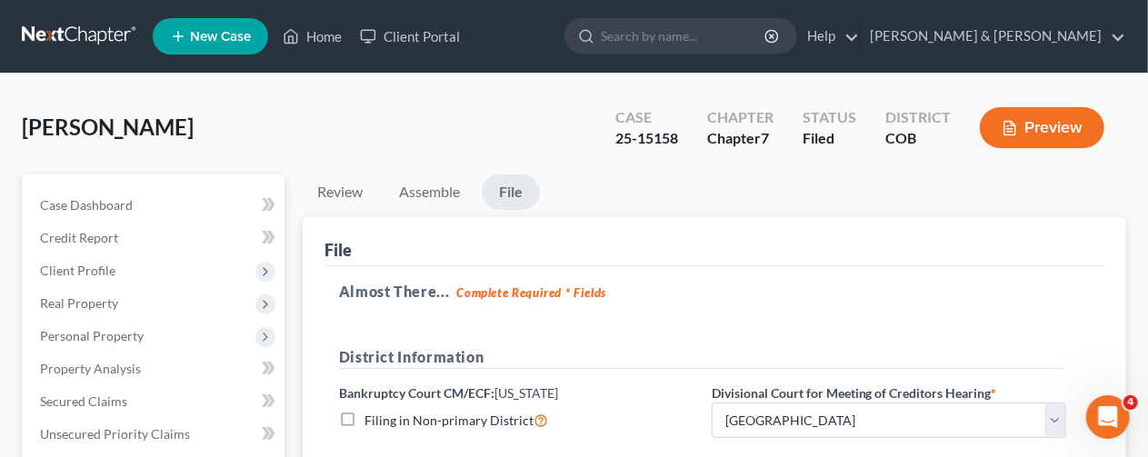
click at [512, 185] on link "File" at bounding box center [511, 191] width 58 height 35
drag, startPoint x: 620, startPoint y: 135, endPoint x: 681, endPoint y: 134, distance: 60.9
click at [681, 134] on div "Case 25-15158" at bounding box center [647, 130] width 92 height 54
copy div "25-15158"
